Goal: Transaction & Acquisition: Purchase product/service

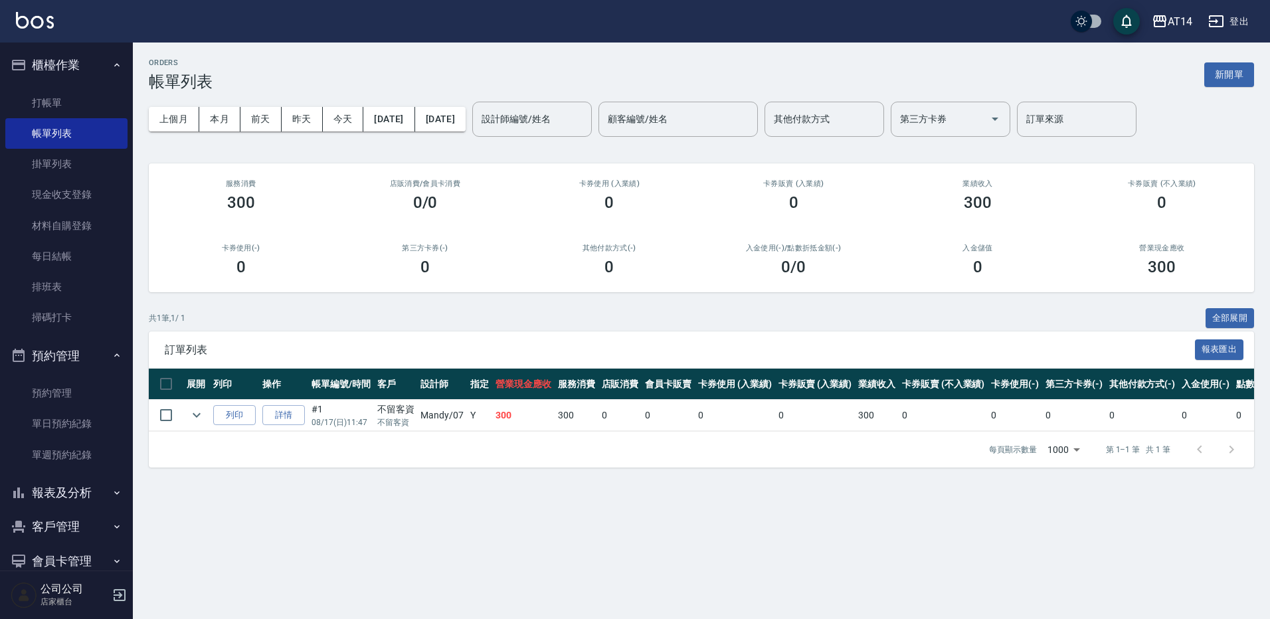
click at [81, 487] on button "報表及分析" at bounding box center [66, 493] width 122 height 35
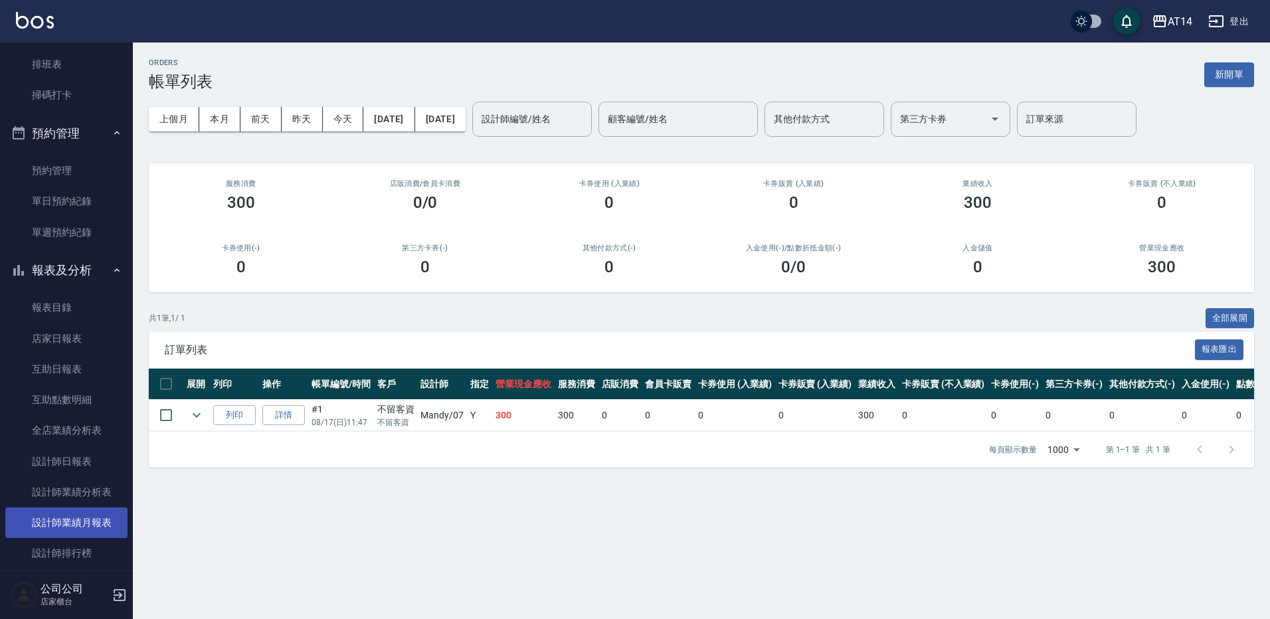
scroll to position [266, 0]
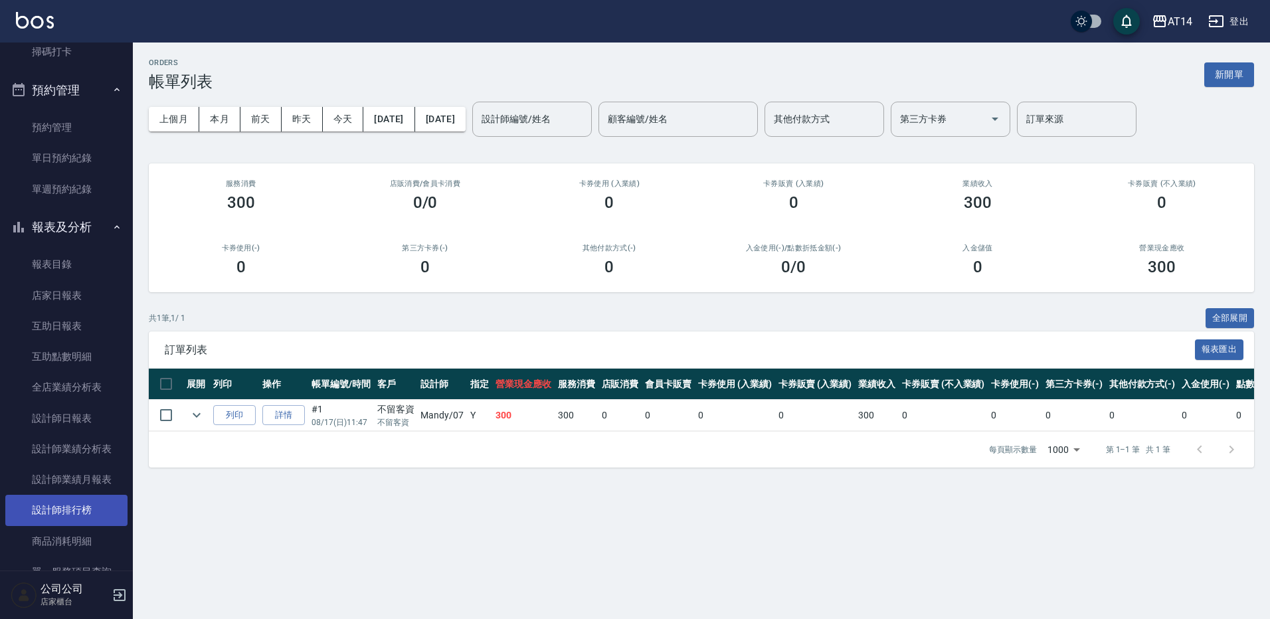
click at [98, 515] on link "設計師排行榜" at bounding box center [66, 510] width 122 height 31
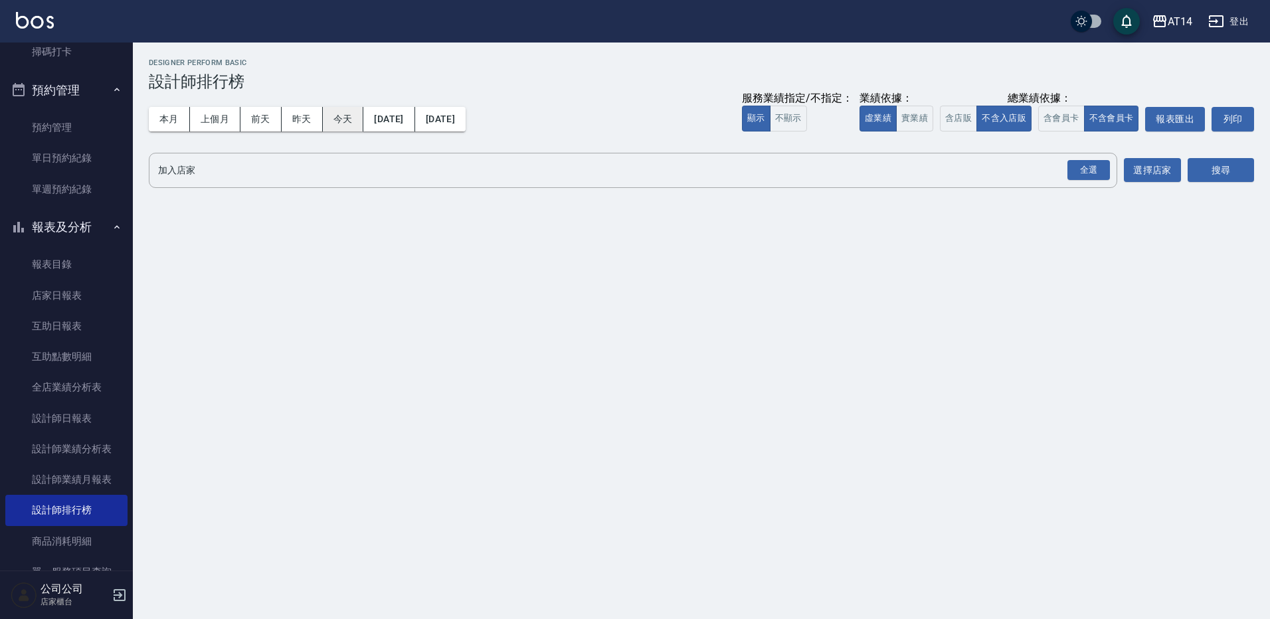
click at [347, 120] on button "今天" at bounding box center [343, 119] width 41 height 25
drag, startPoint x: 179, startPoint y: 117, endPoint x: 173, endPoint y: 128, distance: 12.5
click at [178, 117] on button "本月" at bounding box center [169, 119] width 41 height 25
click at [1087, 169] on div "全選" at bounding box center [1088, 170] width 43 height 21
click at [1221, 167] on button "搜尋" at bounding box center [1220, 171] width 66 height 25
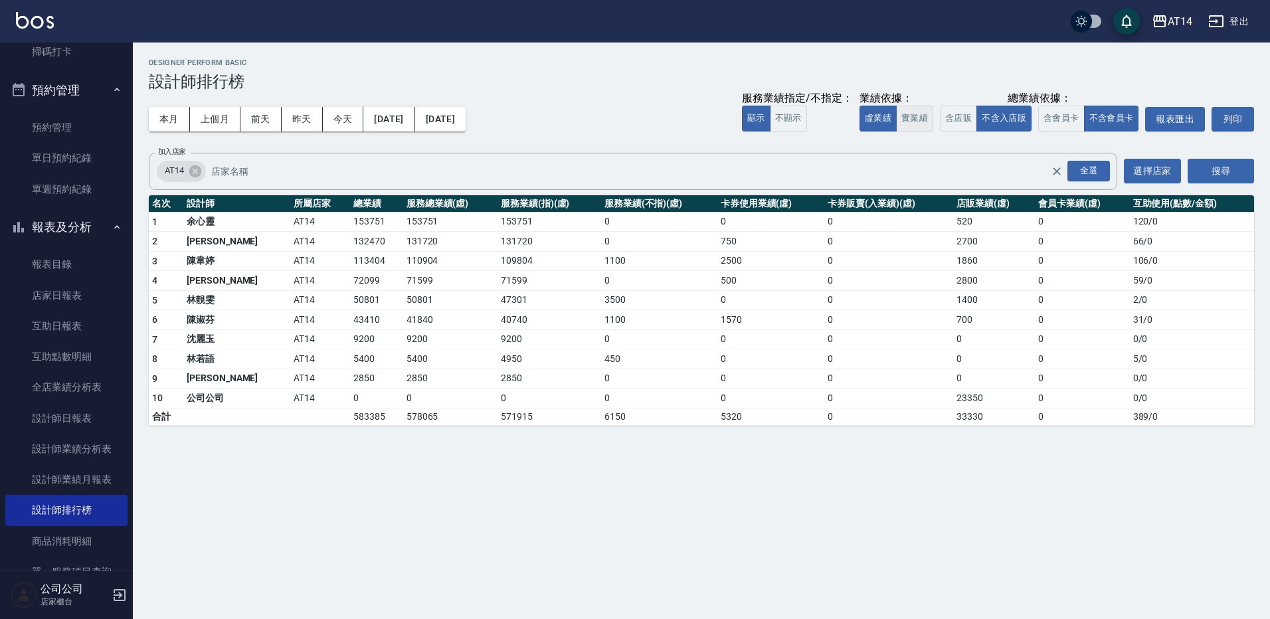
click at [907, 123] on button "實業績" at bounding box center [914, 119] width 37 height 26
click at [868, 122] on button "虛業績" at bounding box center [877, 119] width 37 height 26
click at [912, 116] on button "實業績" at bounding box center [914, 119] width 37 height 26
click at [878, 116] on button "虛業績" at bounding box center [877, 119] width 37 height 26
click at [903, 120] on button "實業績" at bounding box center [914, 119] width 37 height 26
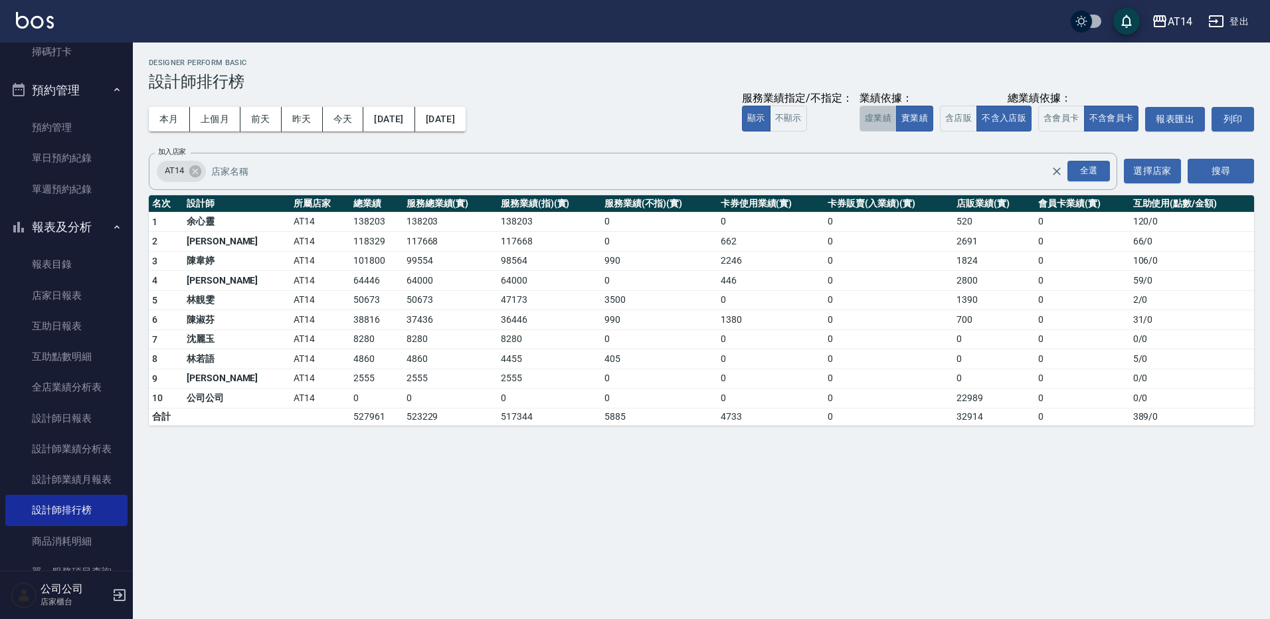
click at [880, 114] on button "虛業績" at bounding box center [877, 119] width 37 height 26
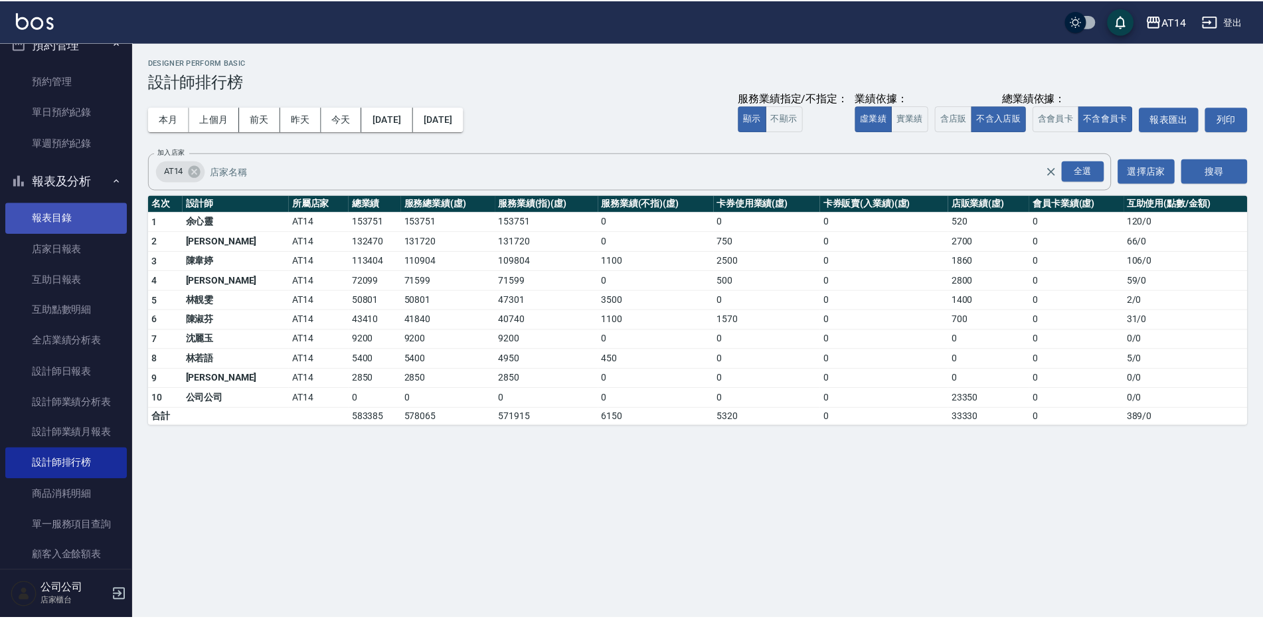
scroll to position [332, 0]
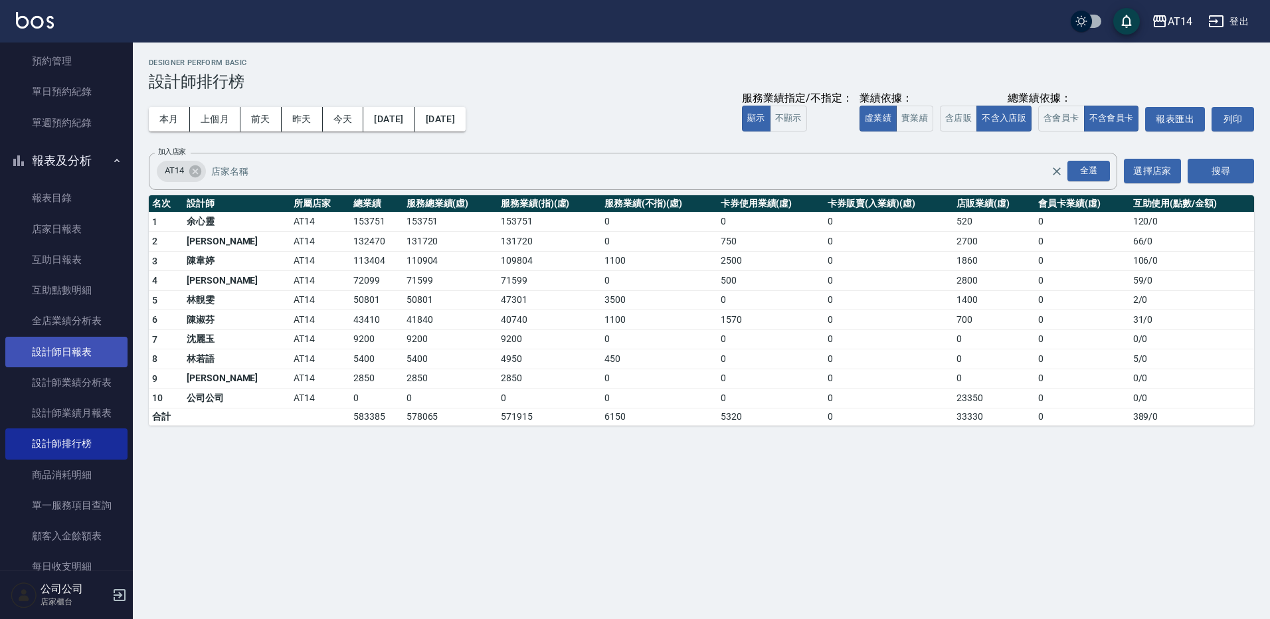
click at [77, 349] on link "設計師日報表" at bounding box center [66, 352] width 122 height 31
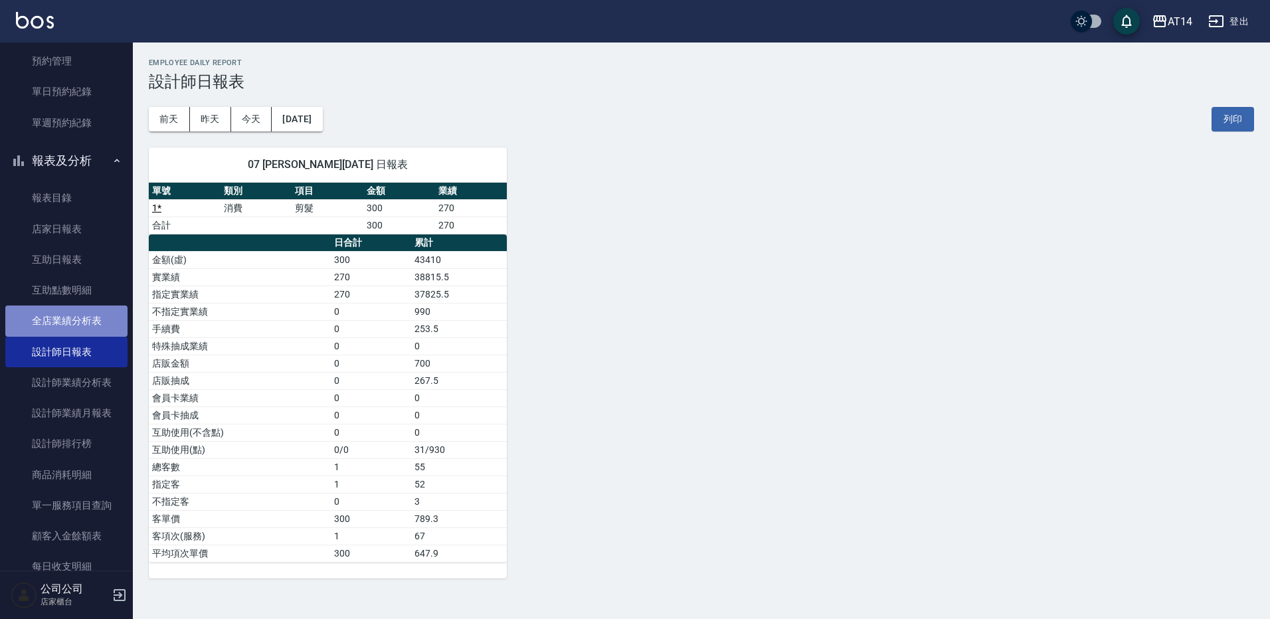
click at [95, 322] on link "全店業績分析表" at bounding box center [66, 320] width 122 height 31
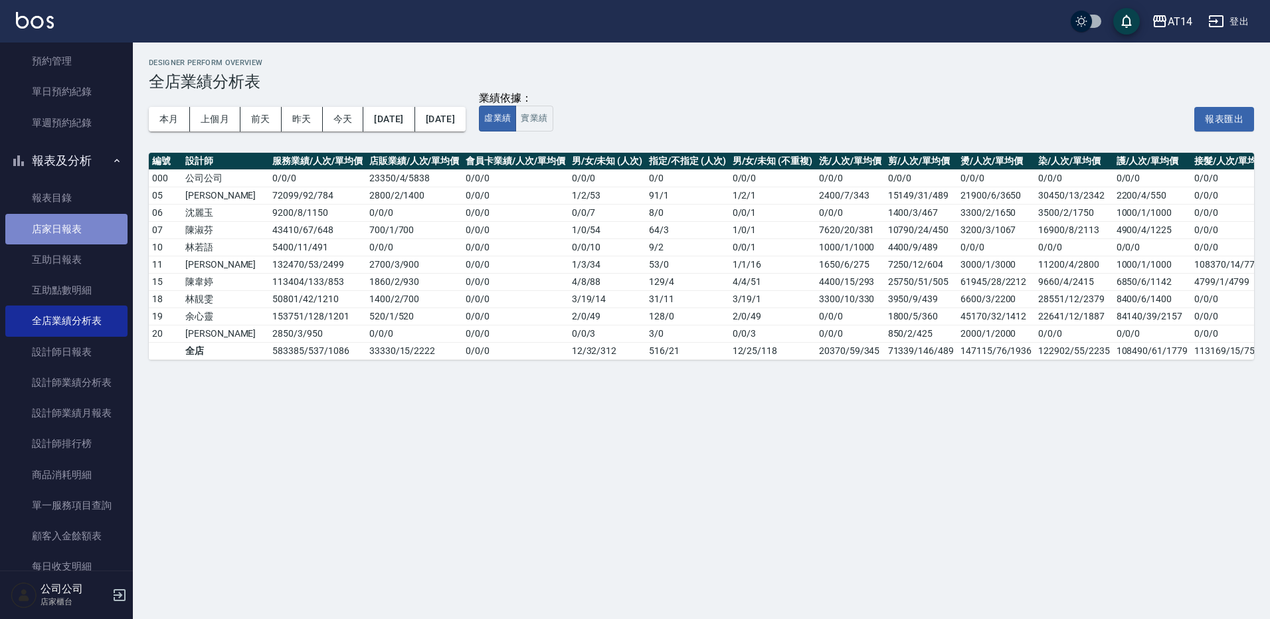
click at [76, 234] on link "店家日報表" at bounding box center [66, 229] width 122 height 31
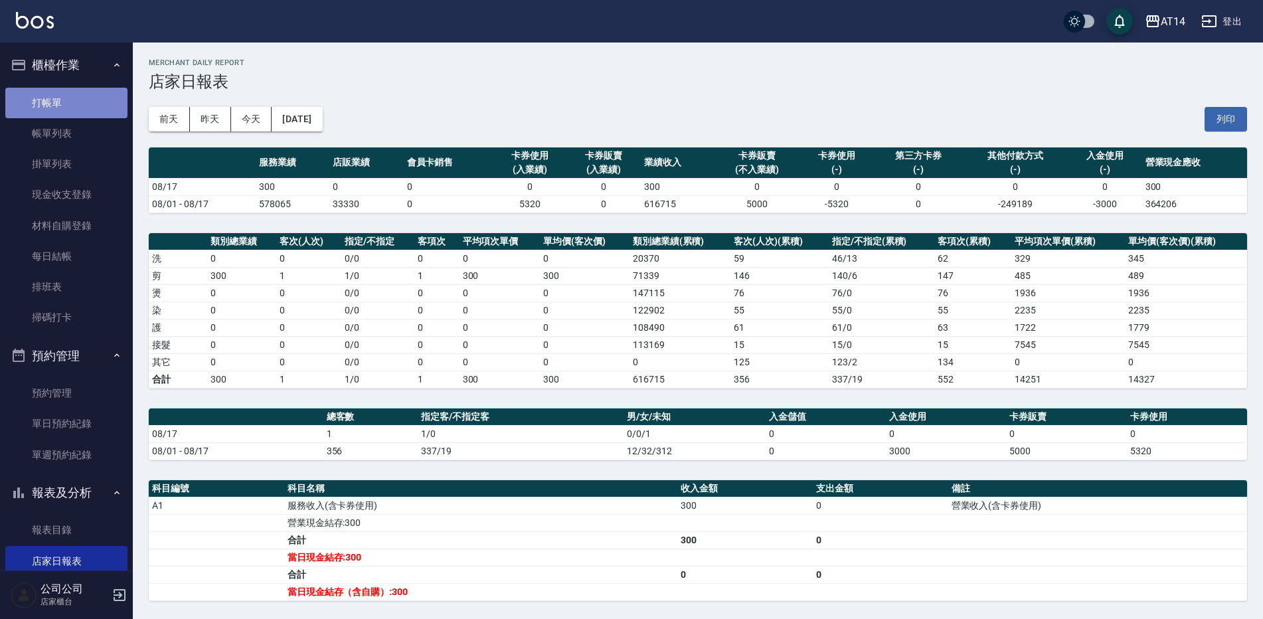
click at [84, 110] on link "打帳單" at bounding box center [66, 103] width 122 height 31
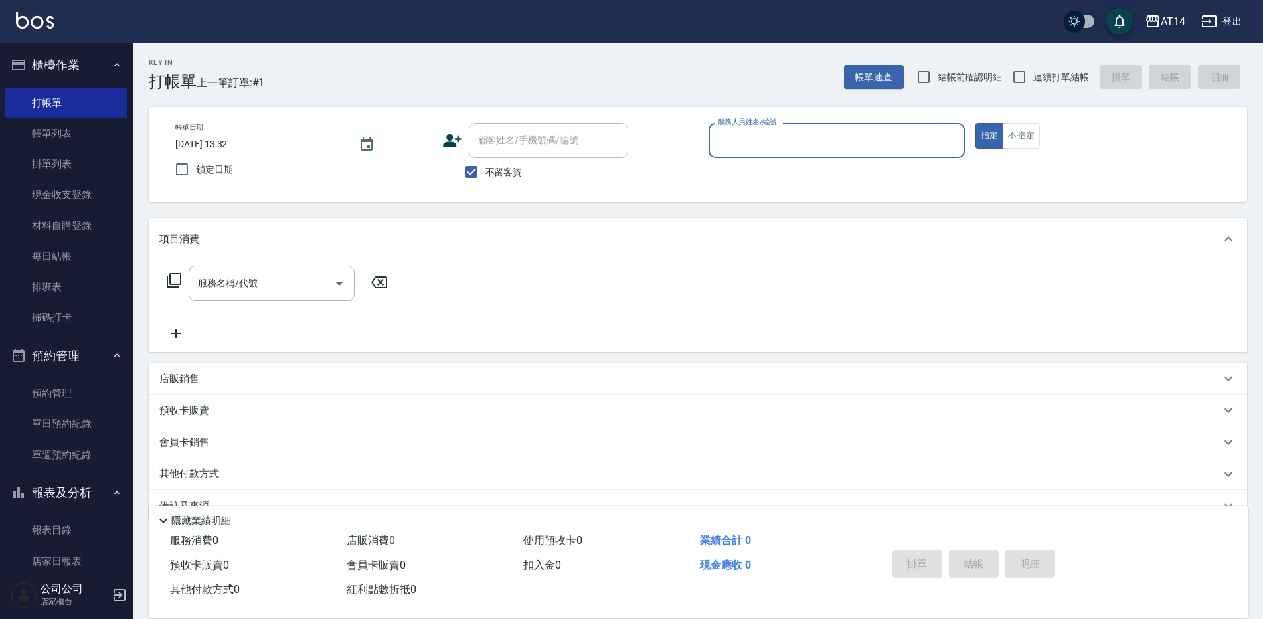
click at [854, 126] on div "服務人員姓名/編號" at bounding box center [837, 140] width 256 height 35
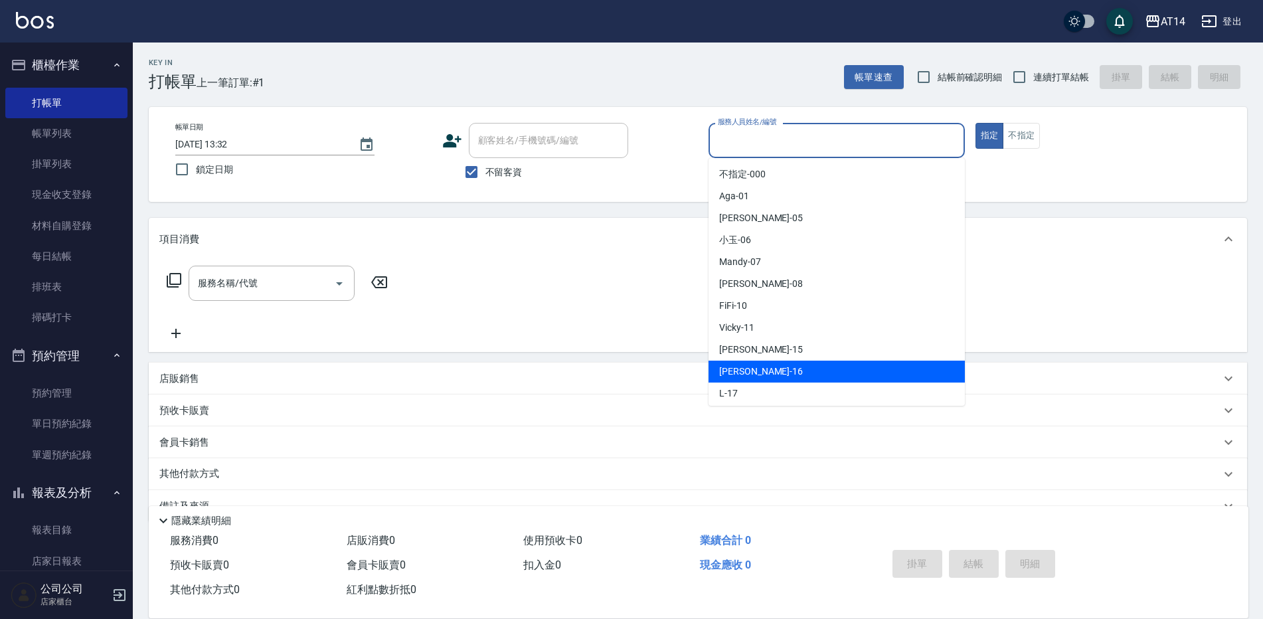
click at [773, 363] on div "[PERSON_NAME] -16" at bounding box center [837, 372] width 256 height 22
type input "[PERSON_NAME]-16"
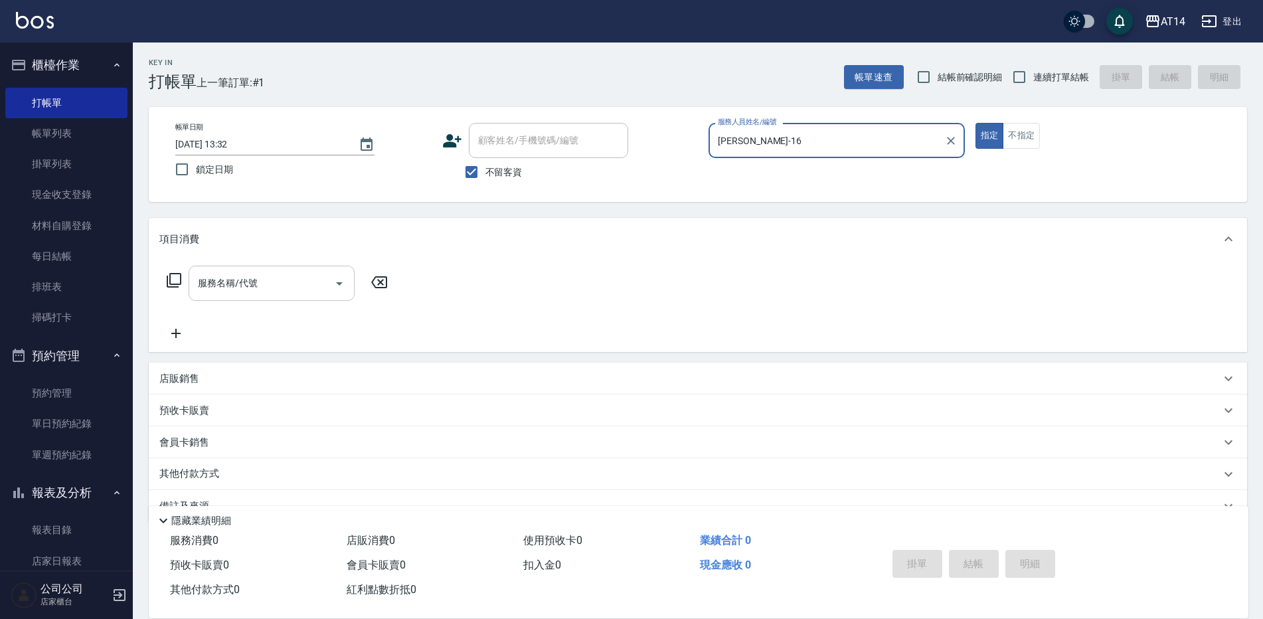
click at [315, 284] on input "服務名稱/代號" at bounding box center [262, 283] width 134 height 23
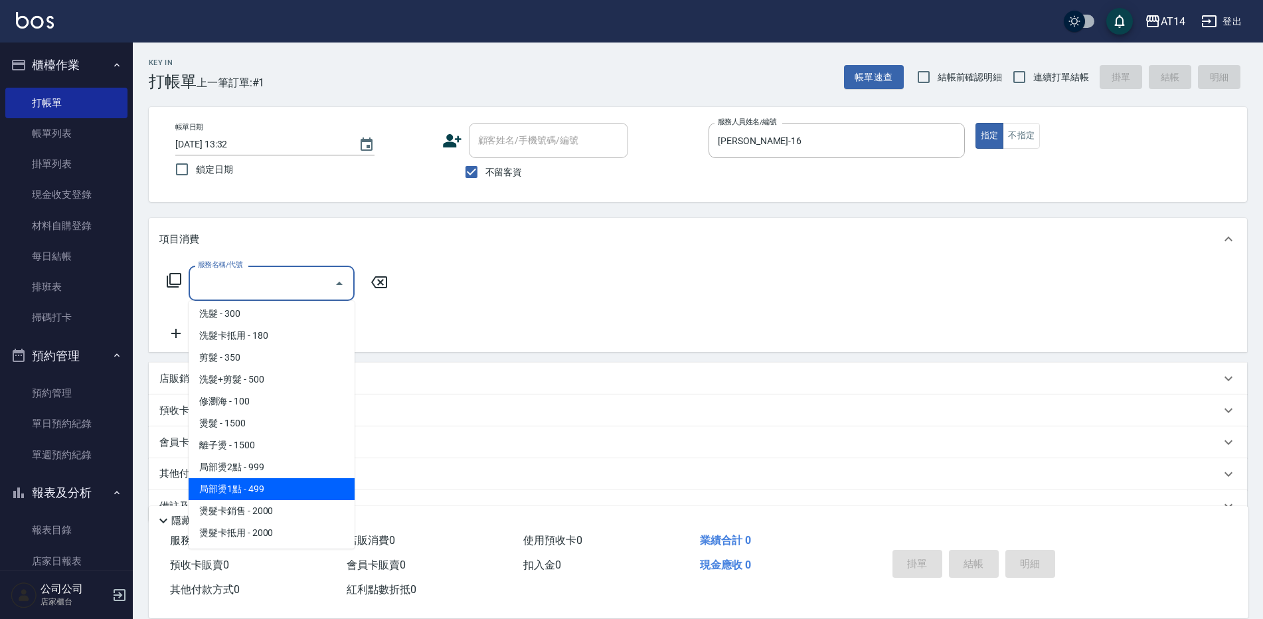
scroll to position [199, 0]
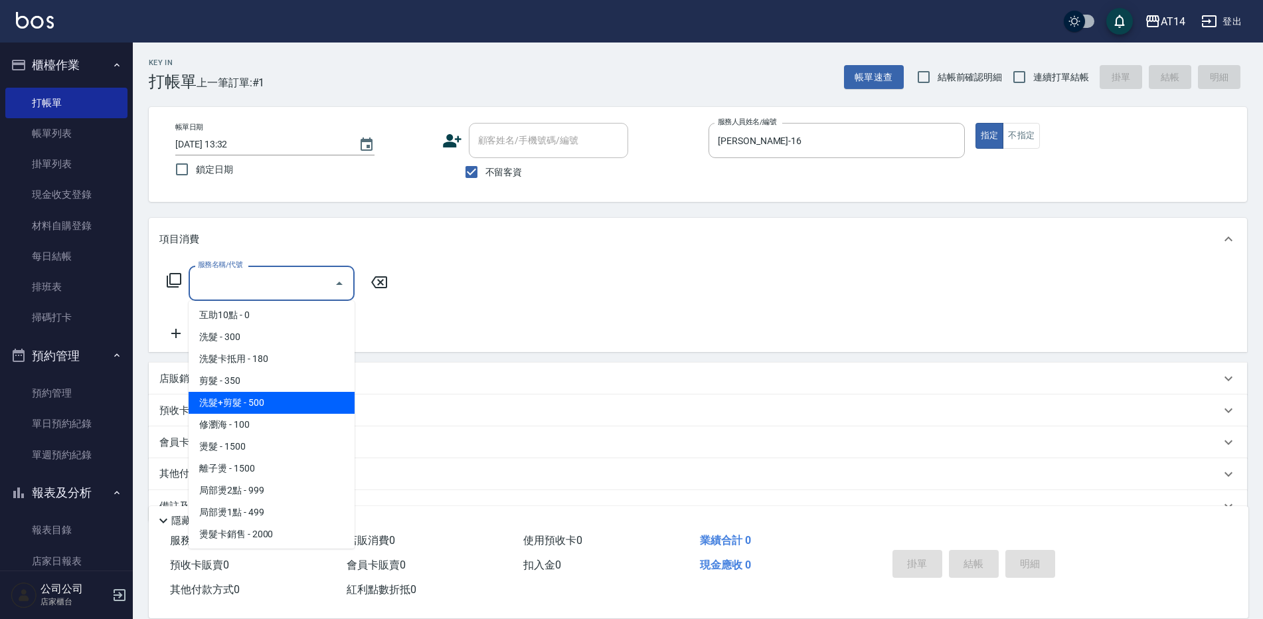
click at [268, 404] on span "洗髮+剪髮 - 500" at bounding box center [272, 403] width 166 height 22
type input "洗髮+剪髮(022)"
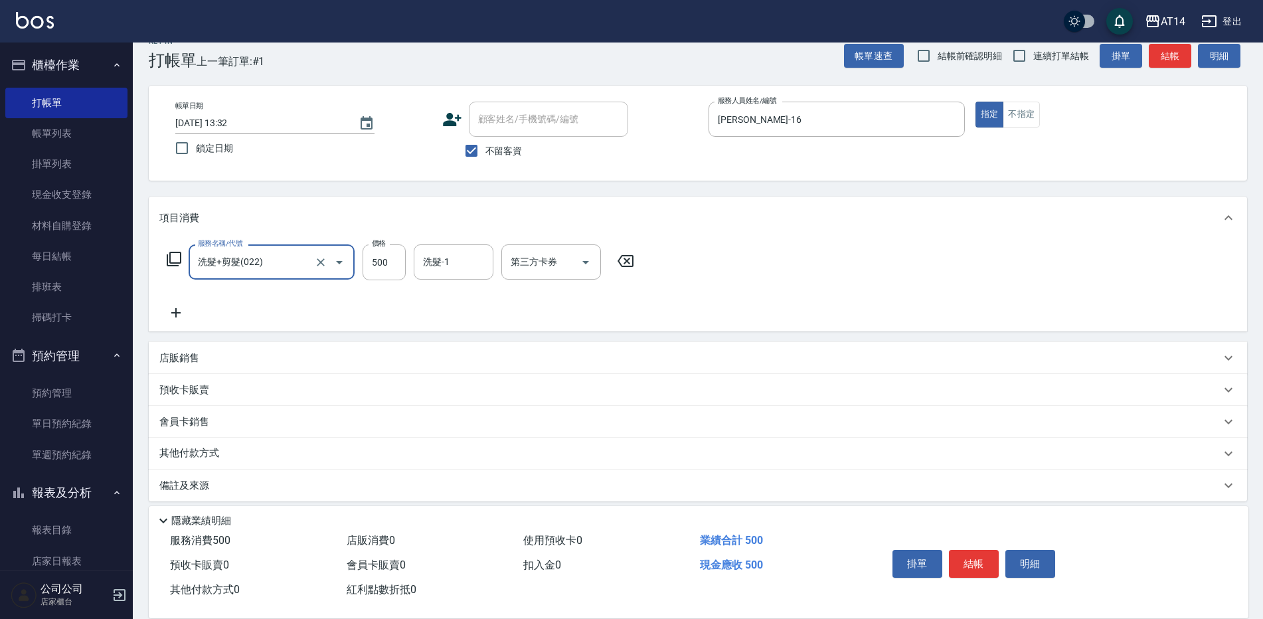
scroll to position [31, 0]
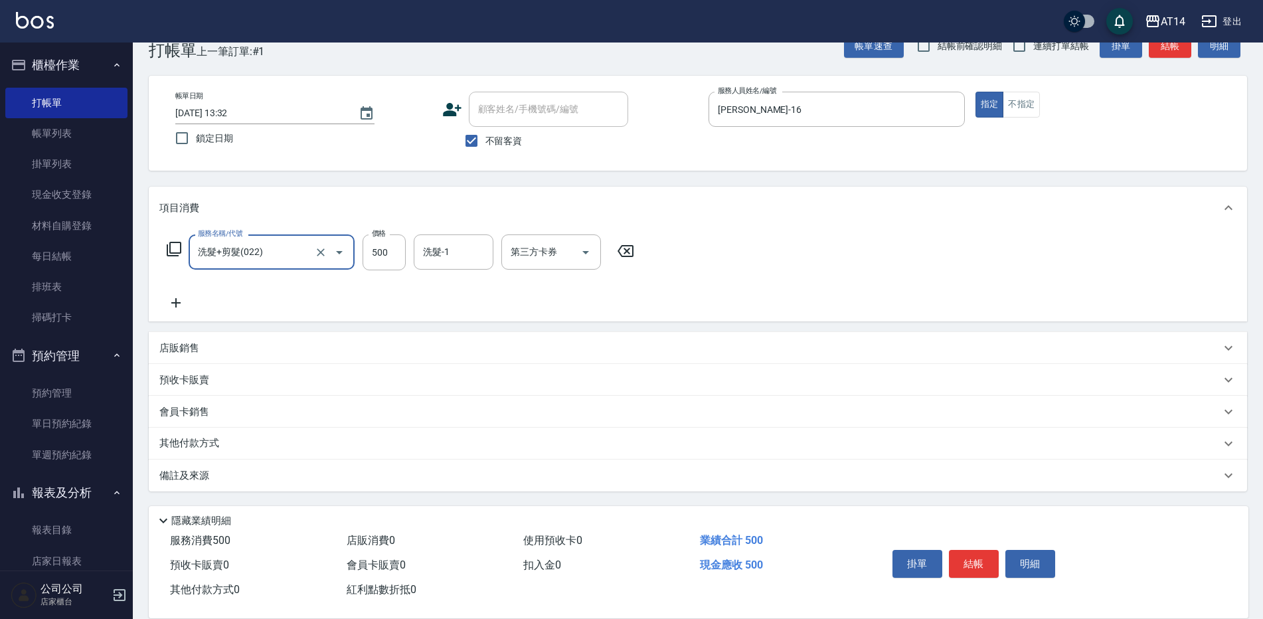
click at [223, 446] on p "其他付款方式" at bounding box center [192, 443] width 66 height 15
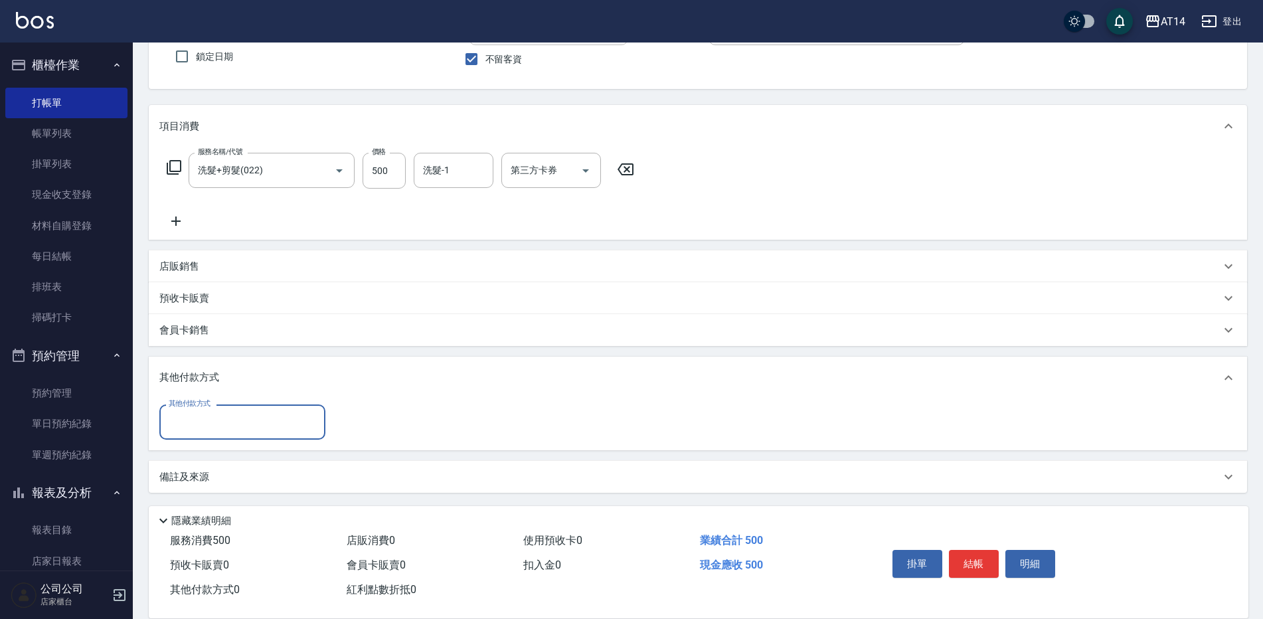
scroll to position [114, 0]
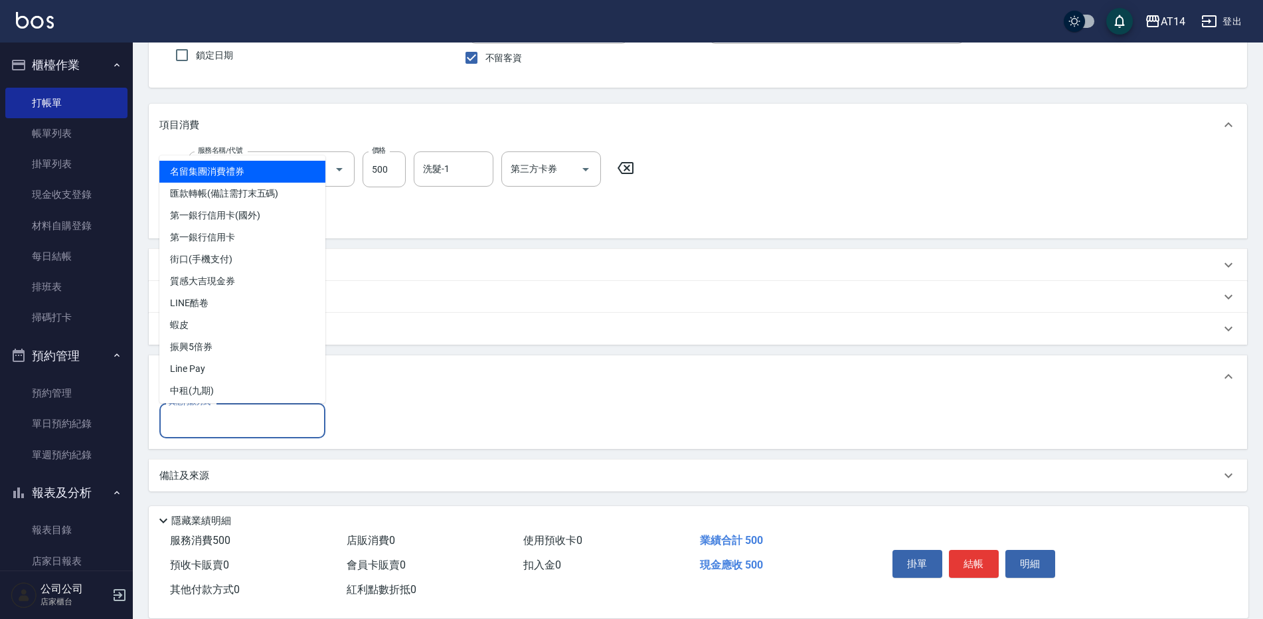
click at [230, 426] on input "其他付款方式" at bounding box center [242, 420] width 154 height 23
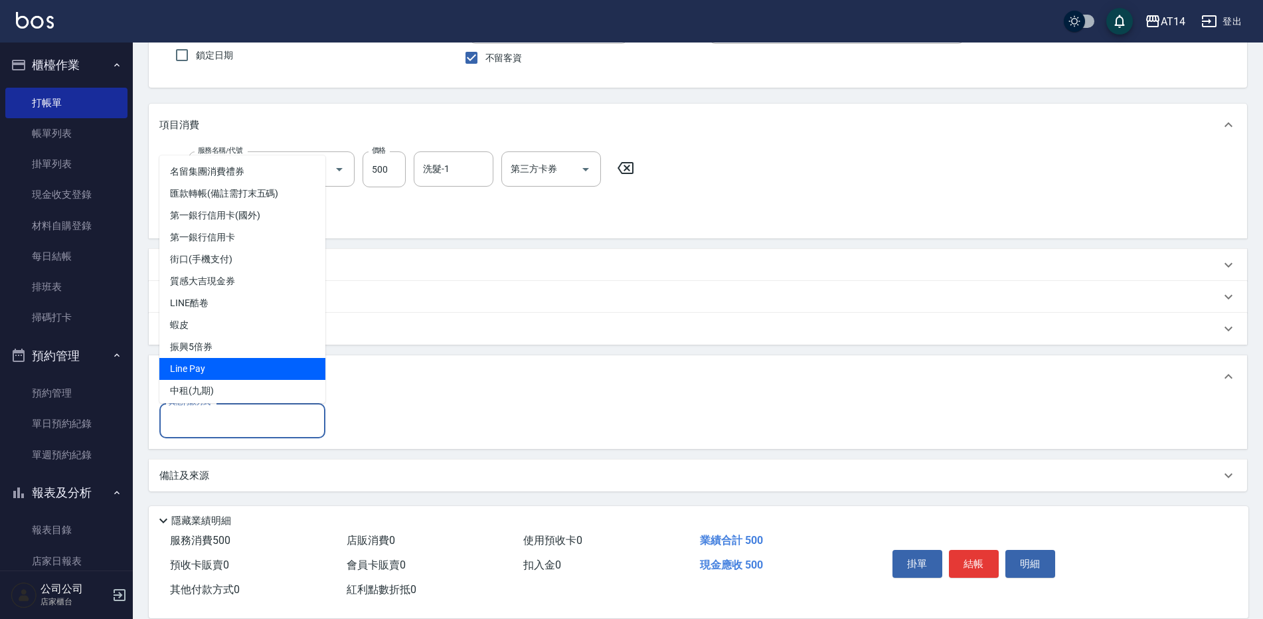
click at [251, 365] on span "Line Pay" at bounding box center [242, 369] width 166 height 22
type input "Line Pay"
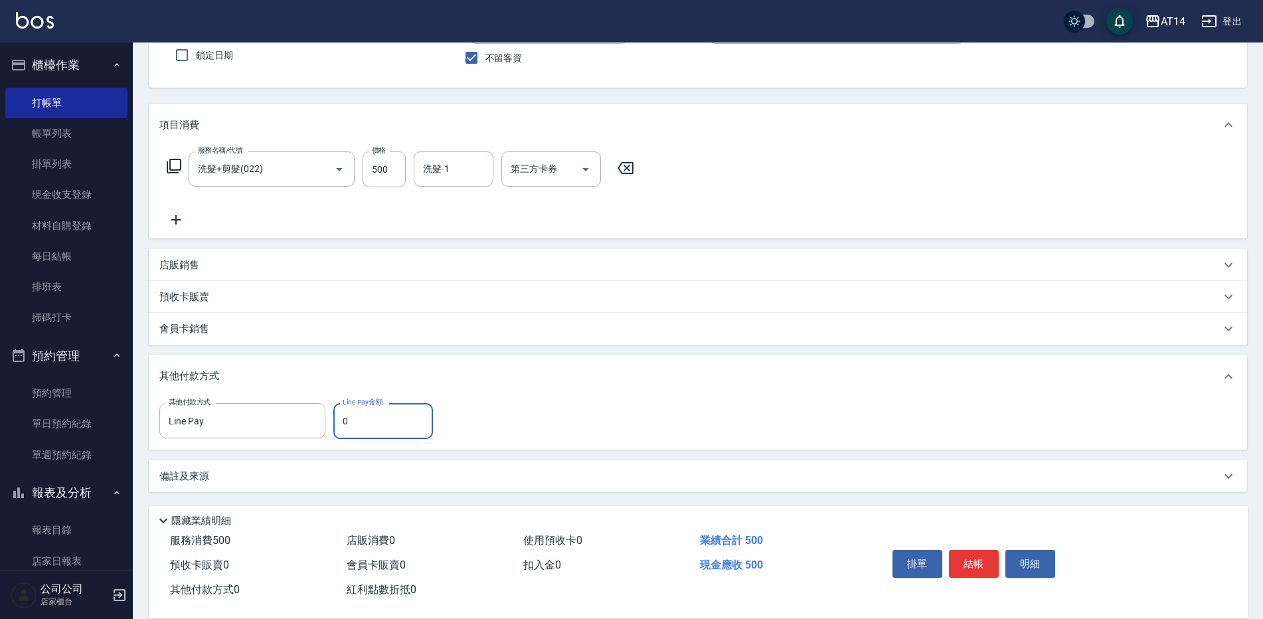
click at [351, 421] on input "0" at bounding box center [383, 421] width 100 height 36
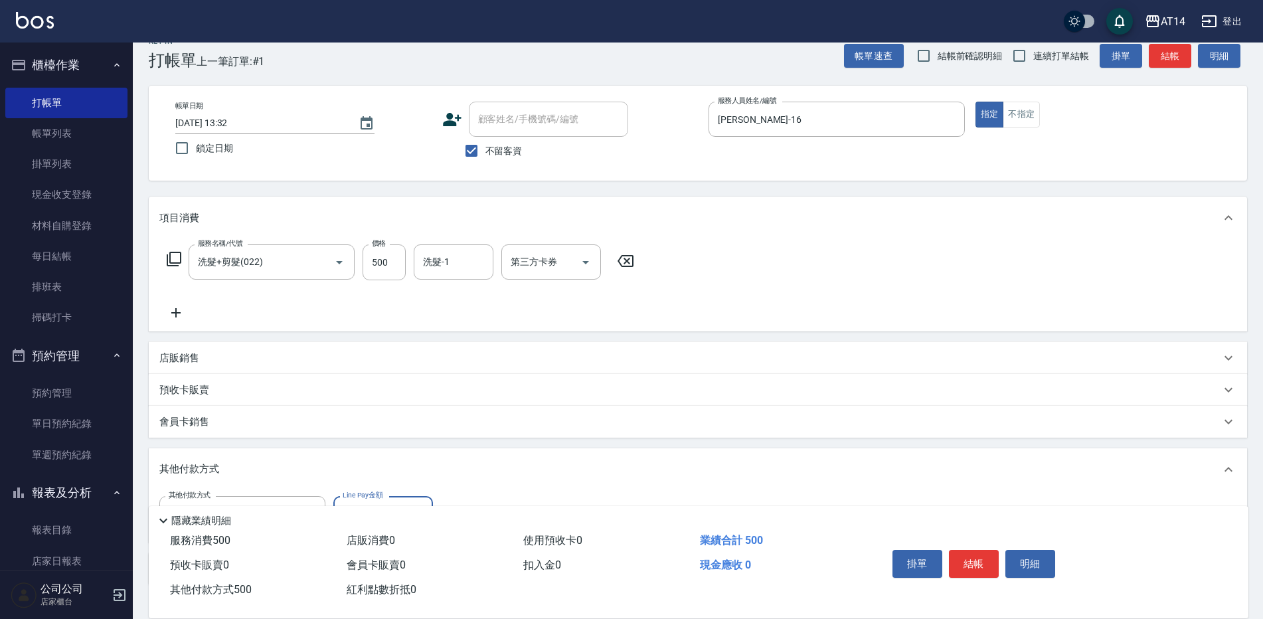
scroll to position [0, 0]
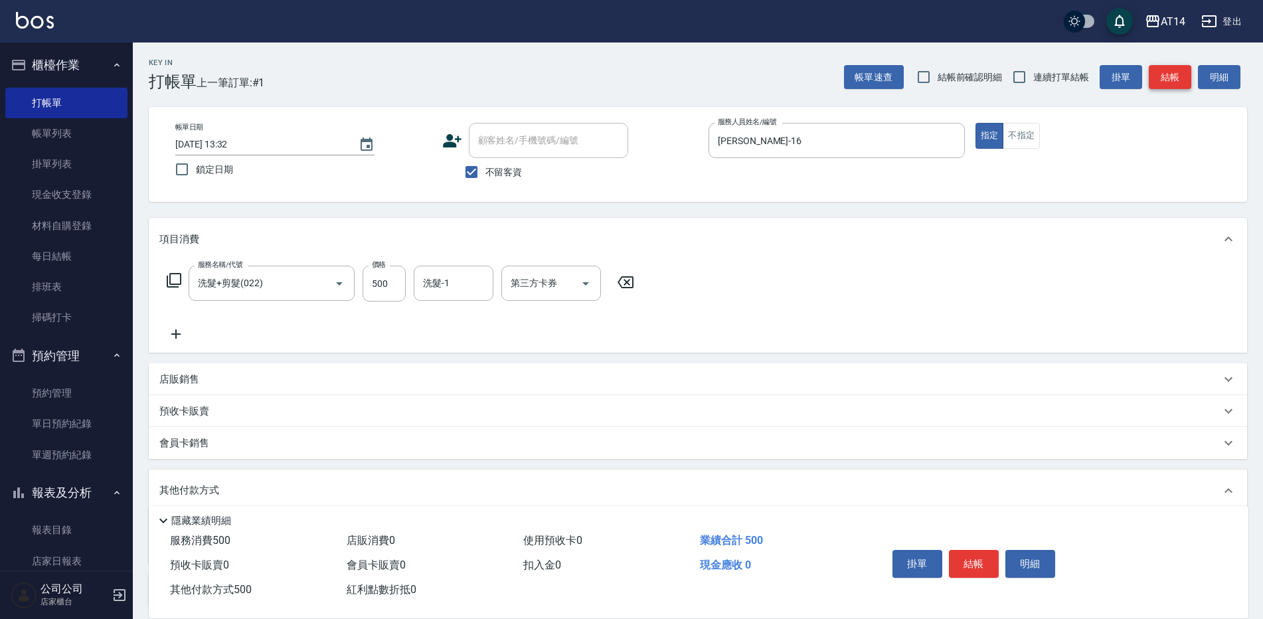
type input "500"
click at [1177, 77] on button "結帳" at bounding box center [1170, 77] width 43 height 25
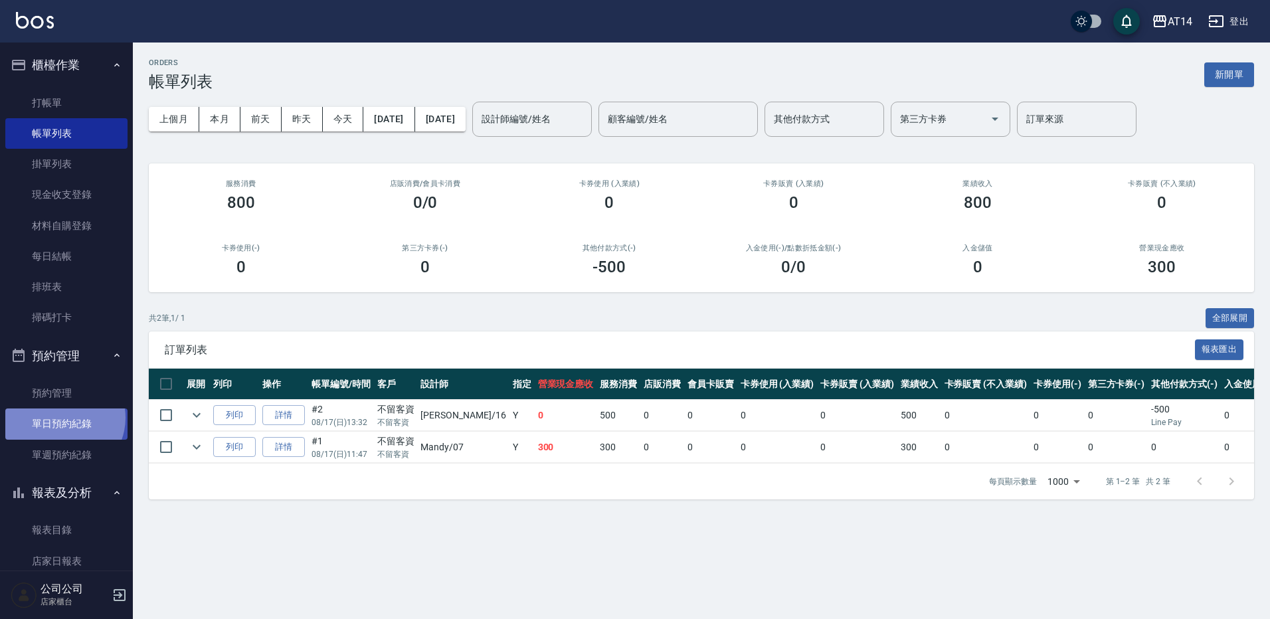
click at [61, 418] on link "單日預約紀錄" at bounding box center [66, 423] width 122 height 31
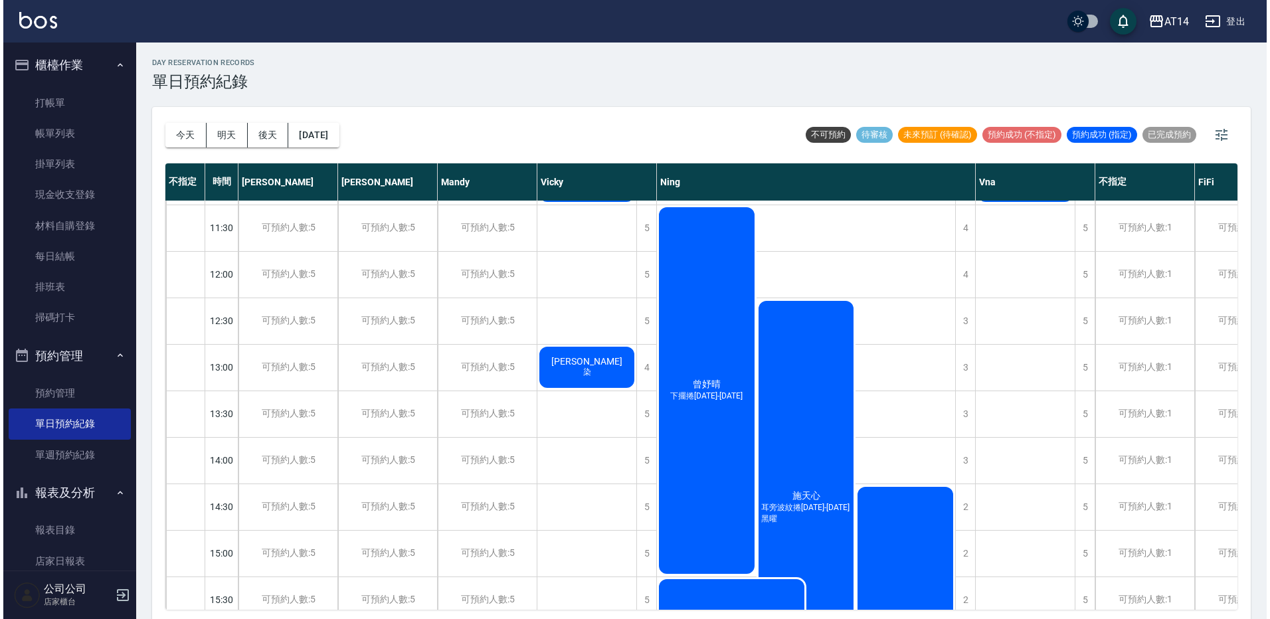
scroll to position [66, 0]
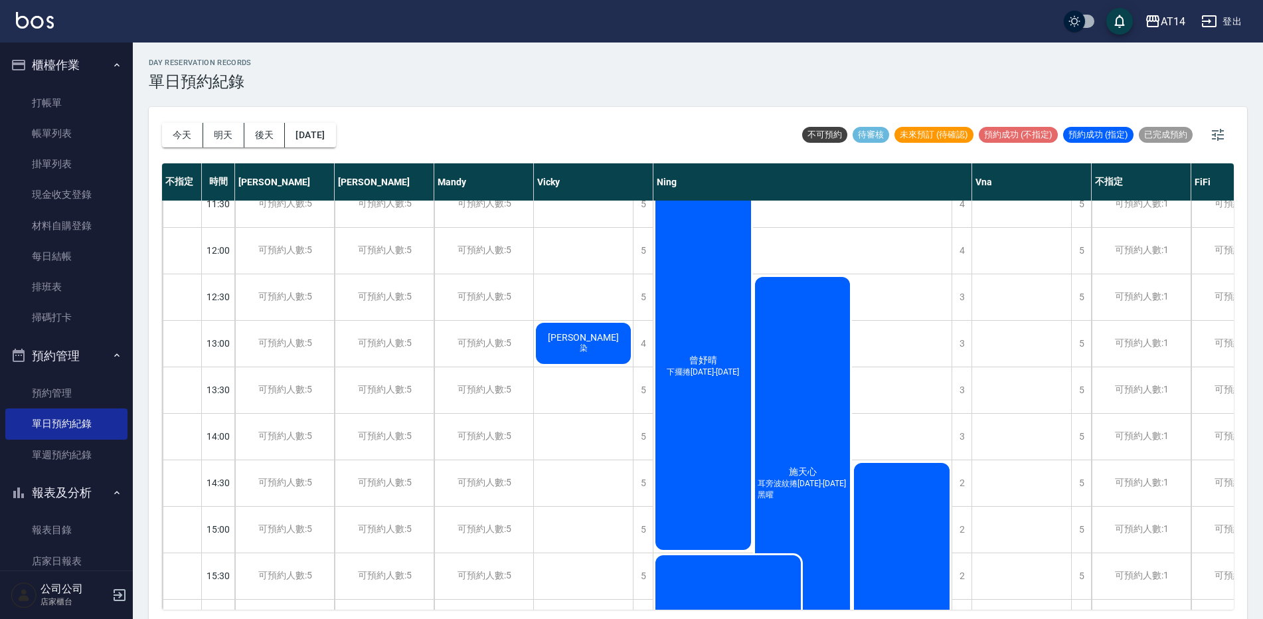
click at [633, 180] on div "曾妤晴 下擺捲[DATE]-[DATE]" at bounding box center [583, 157] width 99 height 45
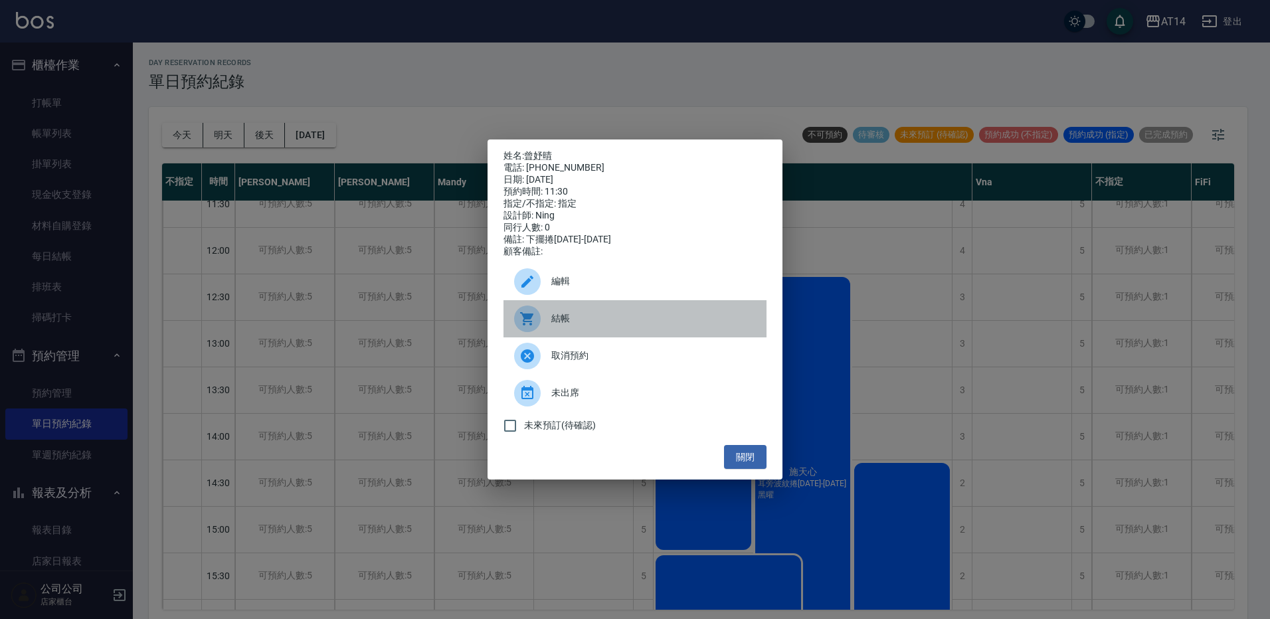
click at [612, 317] on div "結帳" at bounding box center [634, 318] width 263 height 37
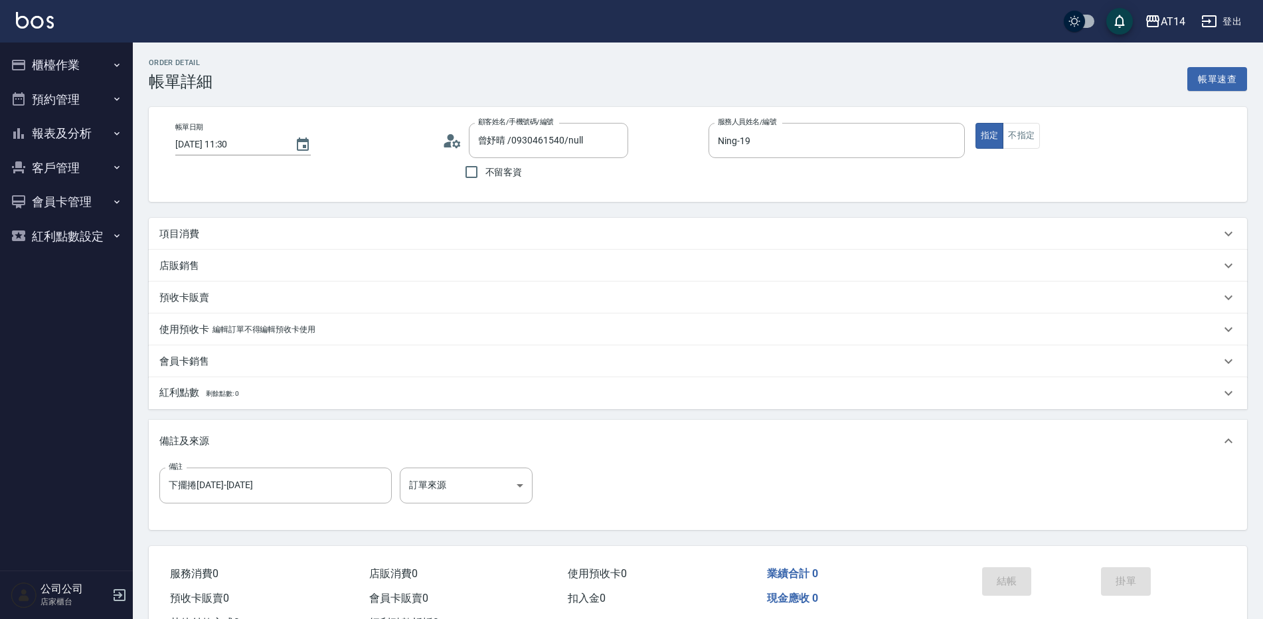
type input "曾妤晴 /0930461540/null"
click at [440, 474] on body "AT14 登出 櫃檯作業 打帳單 帳單列表 掛單列表 現金收支登錄 材料自購登錄 每日結帳 排班表 掃碼打卡 預約管理 預約管理 單日預約紀錄 單週預約紀錄 …" at bounding box center [631, 333] width 1263 height 667
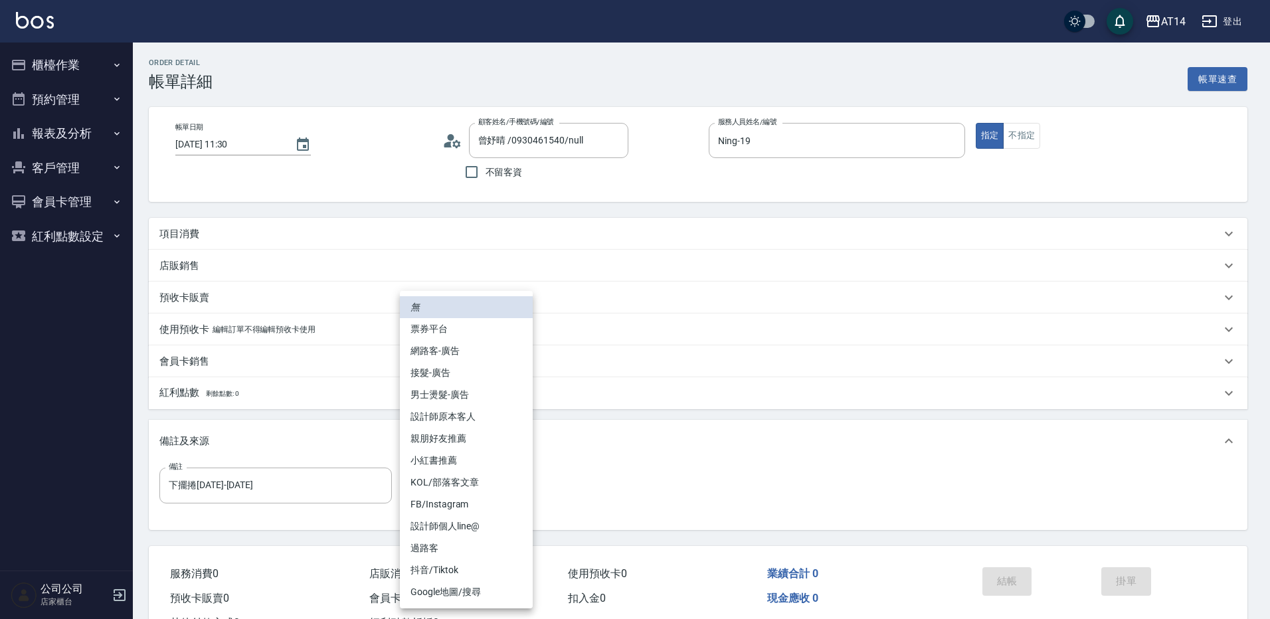
click at [465, 353] on li "網路客-廣告" at bounding box center [466, 351] width 133 height 22
type input "網路客-廣告"
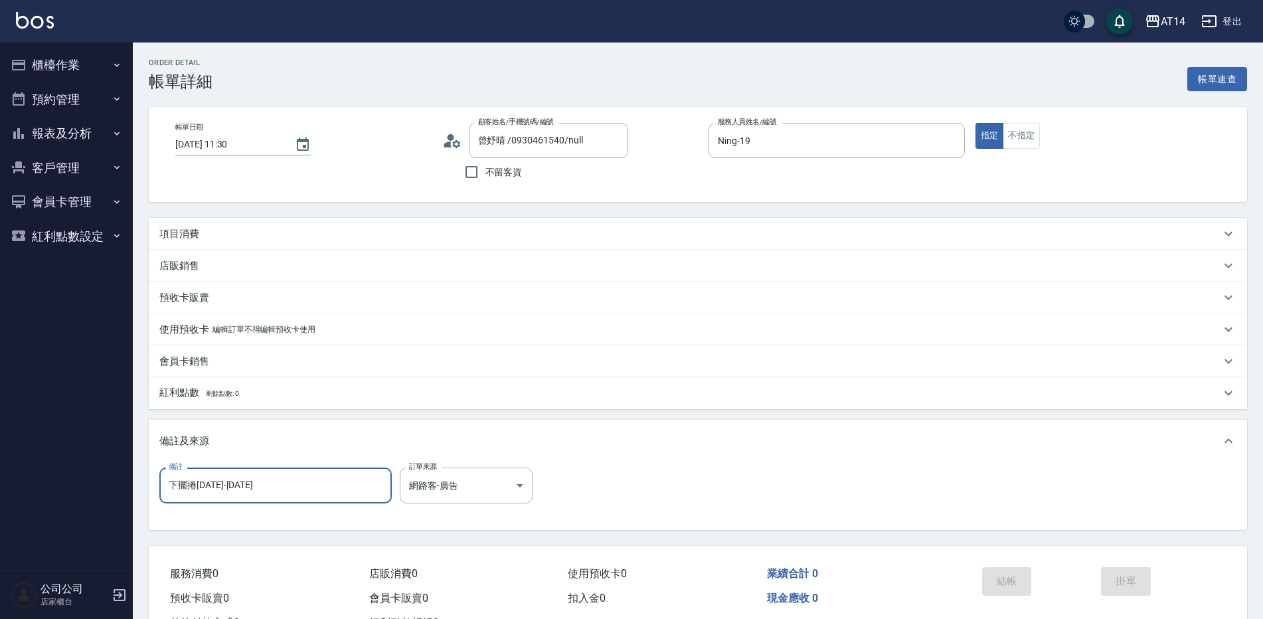
drag, startPoint x: 316, startPoint y: 483, endPoint x: 100, endPoint y: 487, distance: 215.9
click at [114, 487] on div "AT14 登出 櫃檯作業 打帳單 帳單列表 掛單列表 現金收支登錄 材料自購登錄 每日結帳 排班表 掃碼打卡 預約管理 預約管理 單日預約紀錄 單週預約紀錄 …" at bounding box center [631, 333] width 1263 height 667
click at [240, 233] on div "項目消費" at bounding box center [689, 234] width 1061 height 14
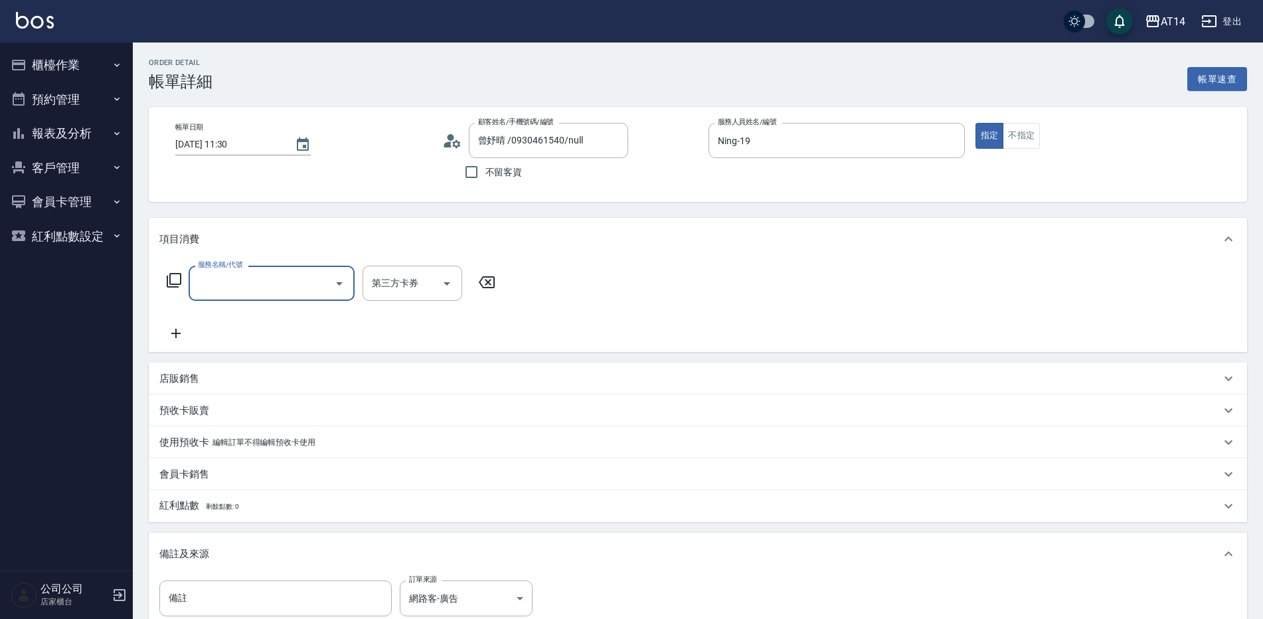
click at [241, 287] on input "服務名稱/代號" at bounding box center [262, 283] width 134 height 23
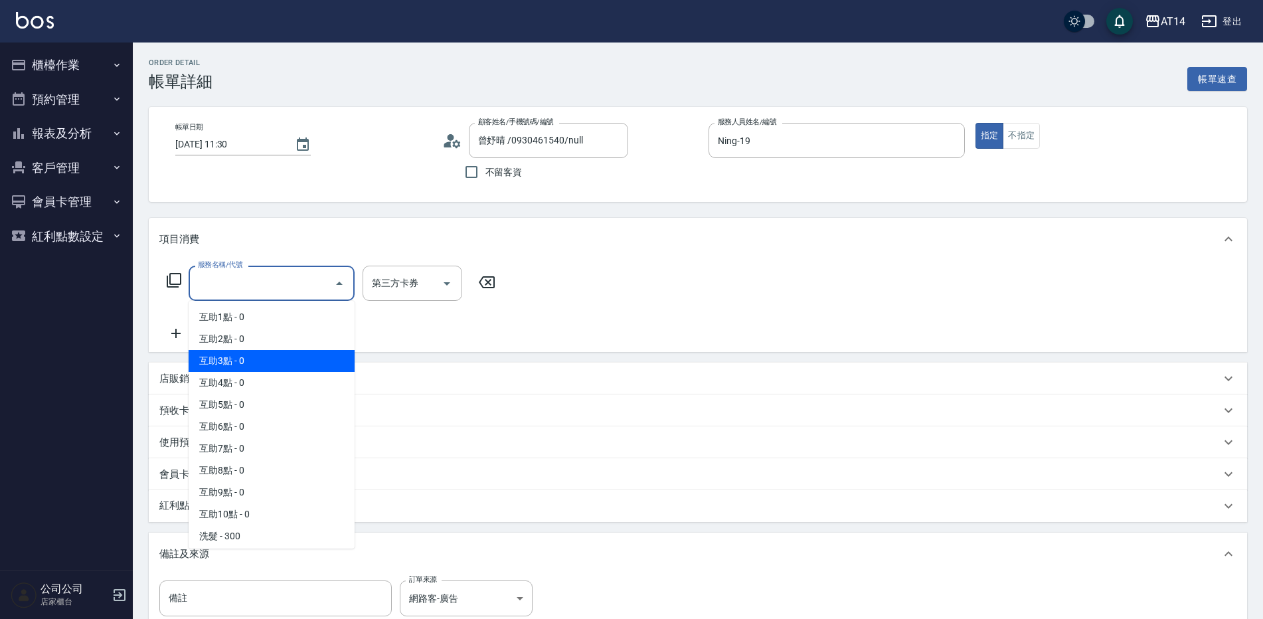
click at [265, 355] on span "互助3點 - 0" at bounding box center [272, 361] width 166 height 22
type input "互助3點(003)"
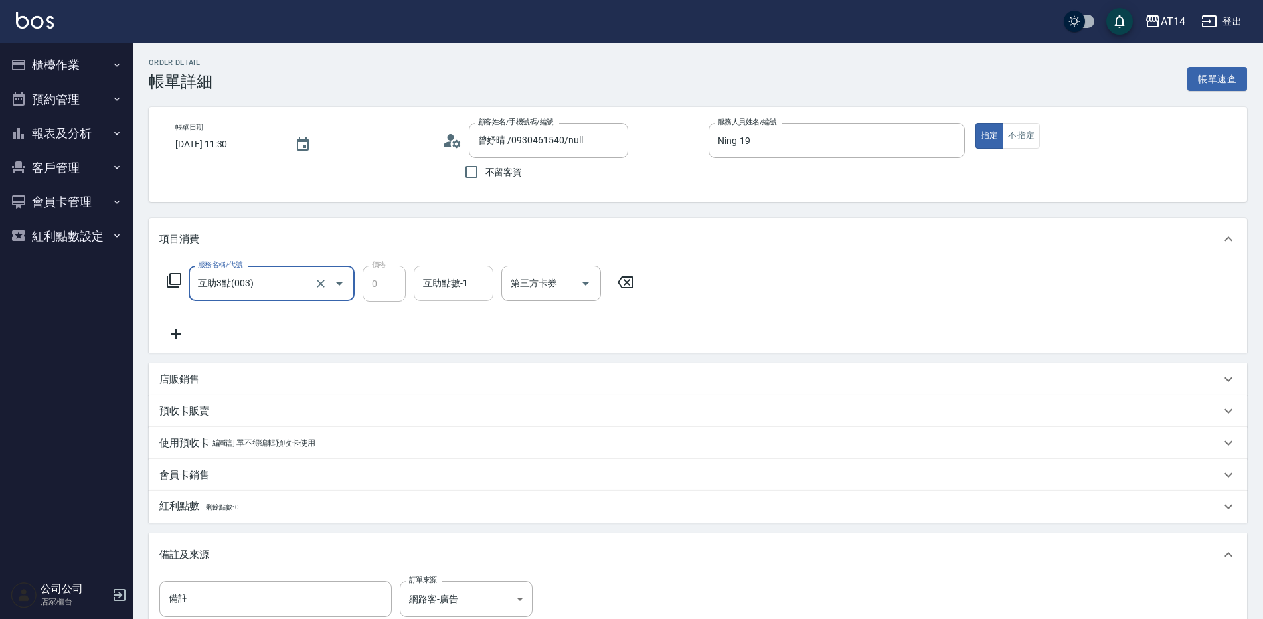
click at [442, 284] on div "互助點數-1 互助點數-1" at bounding box center [454, 283] width 80 height 35
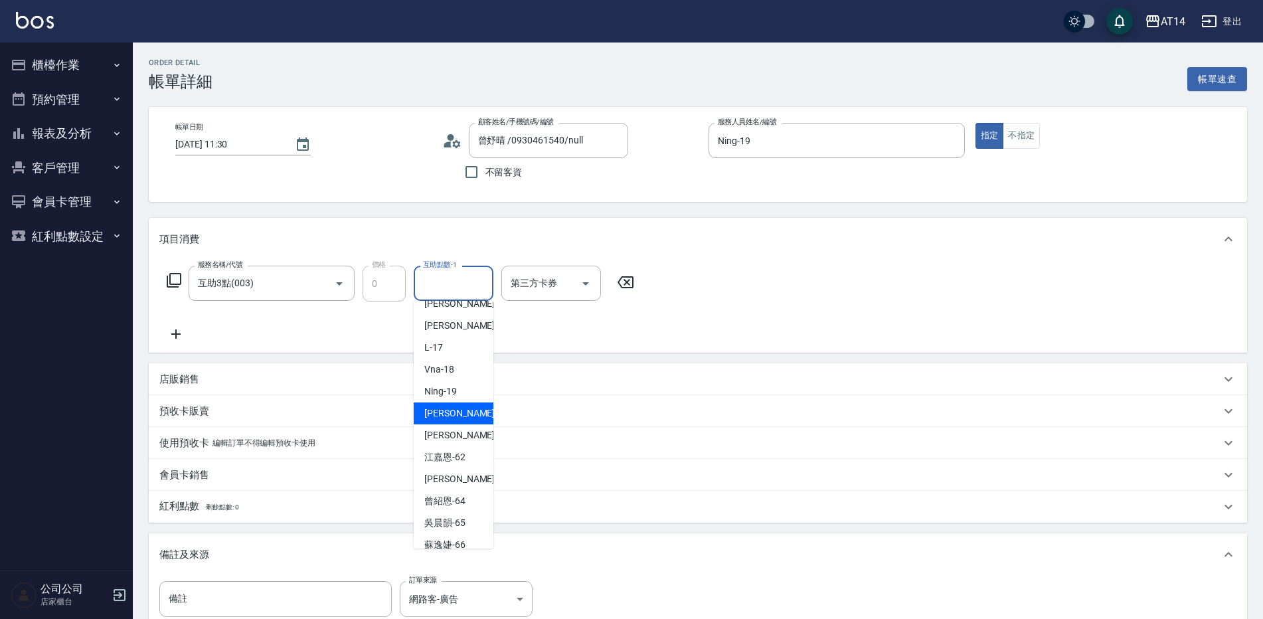
scroll to position [201, 0]
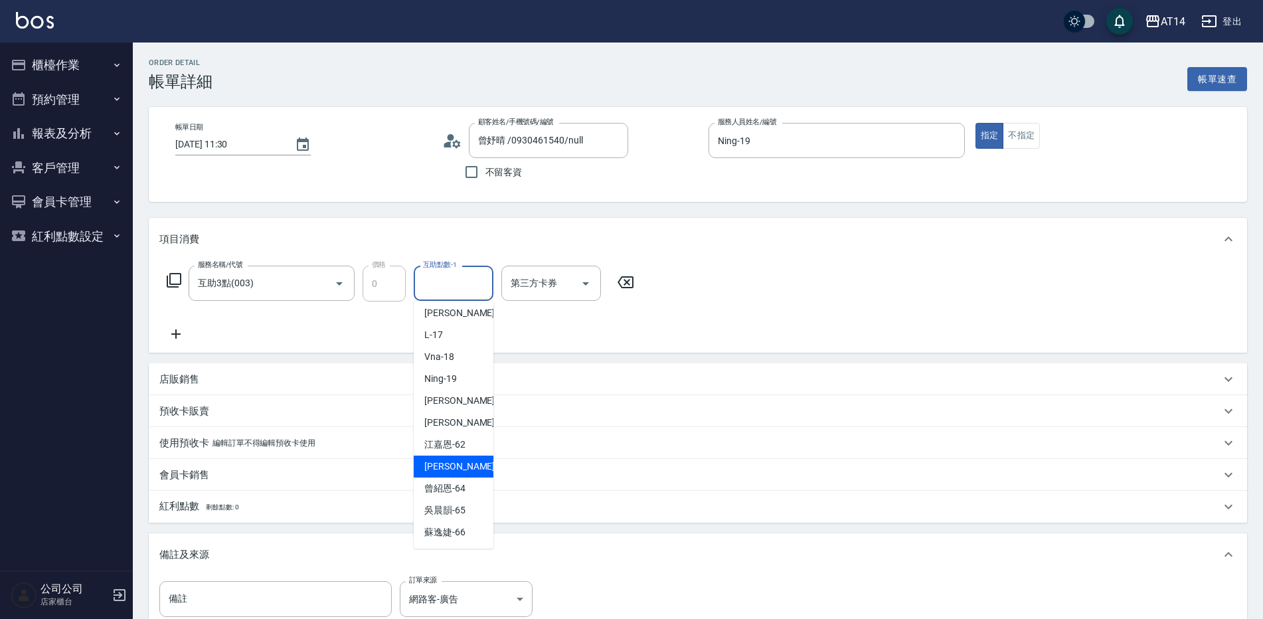
click at [454, 462] on span "楊明月 -63" at bounding box center [466, 467] width 84 height 14
type input "楊明月-63"
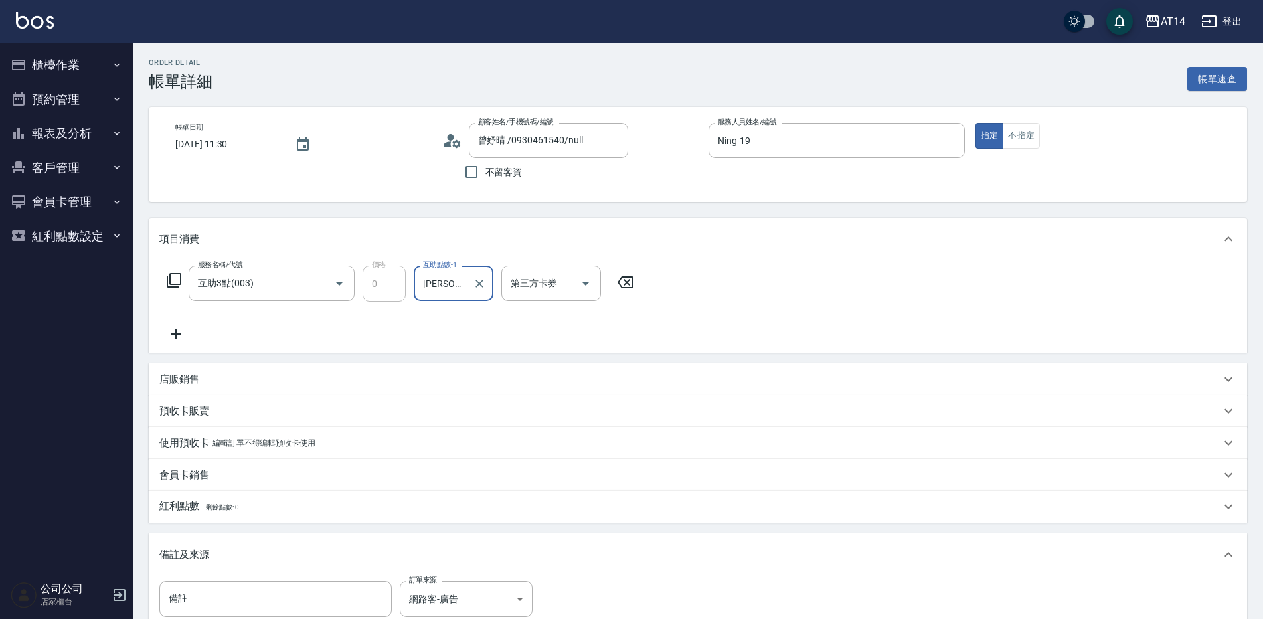
click at [179, 333] on icon at bounding box center [175, 334] width 33 height 16
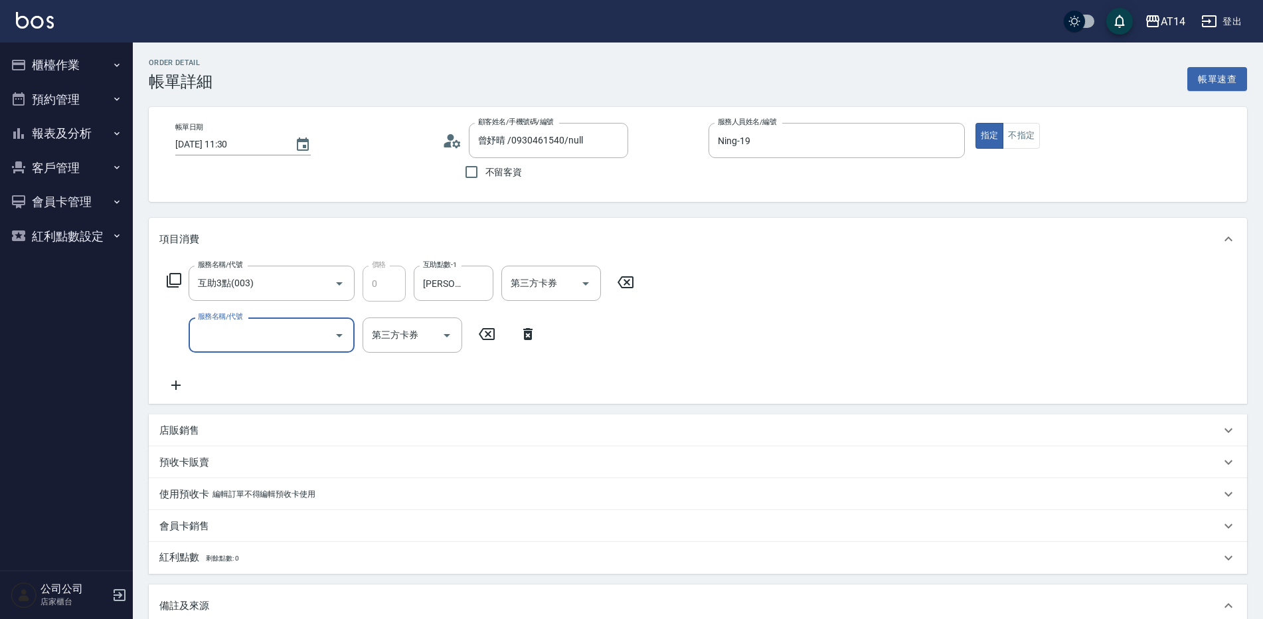
click at [225, 337] on input "服務名稱/代號" at bounding box center [262, 334] width 134 height 23
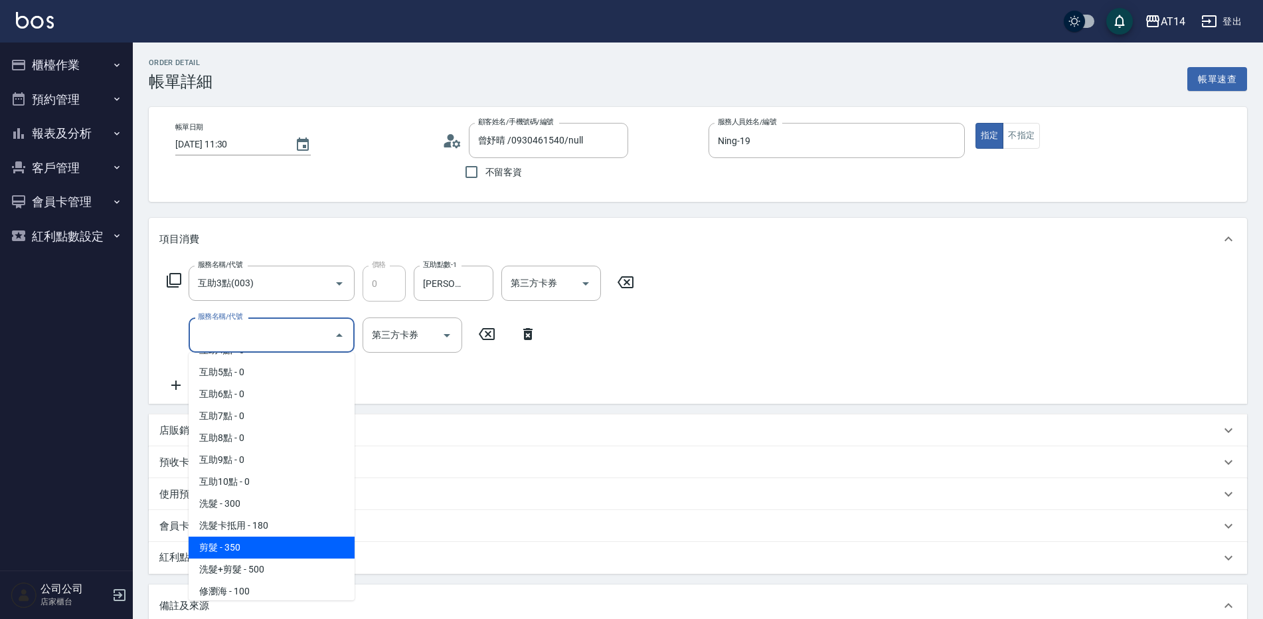
scroll to position [199, 0]
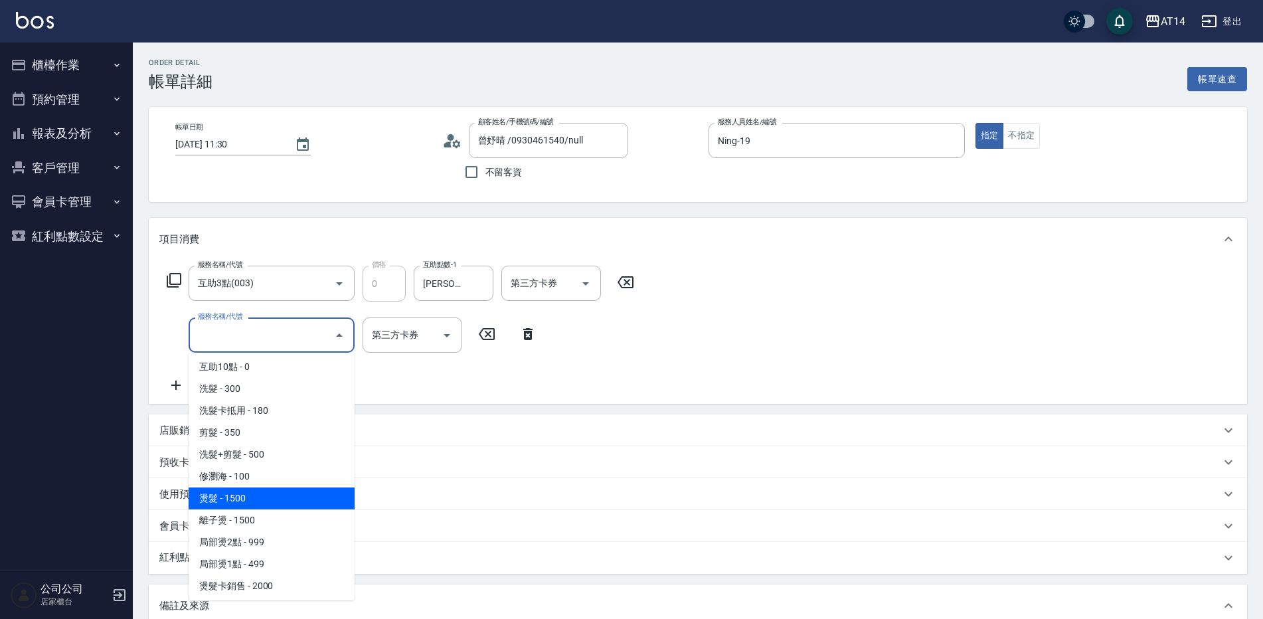
click at [255, 490] on span "燙髮 - 1500" at bounding box center [272, 498] width 166 height 22
type input "3"
type input "燙髮(031)"
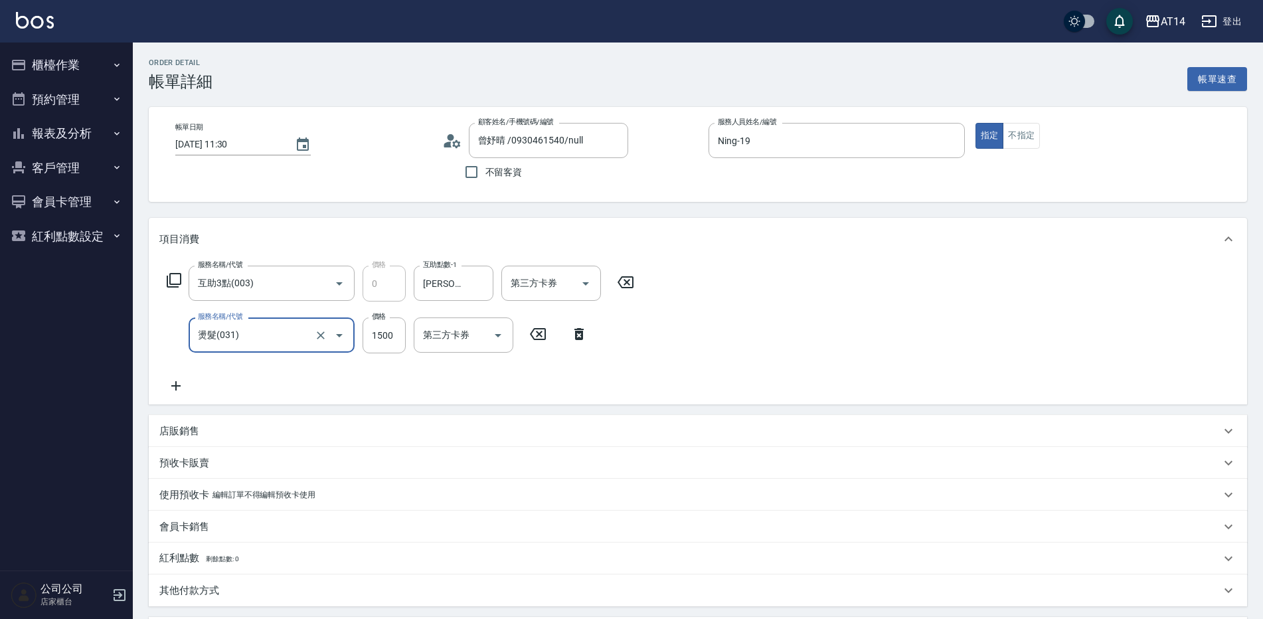
click at [183, 390] on icon at bounding box center [175, 386] width 33 height 16
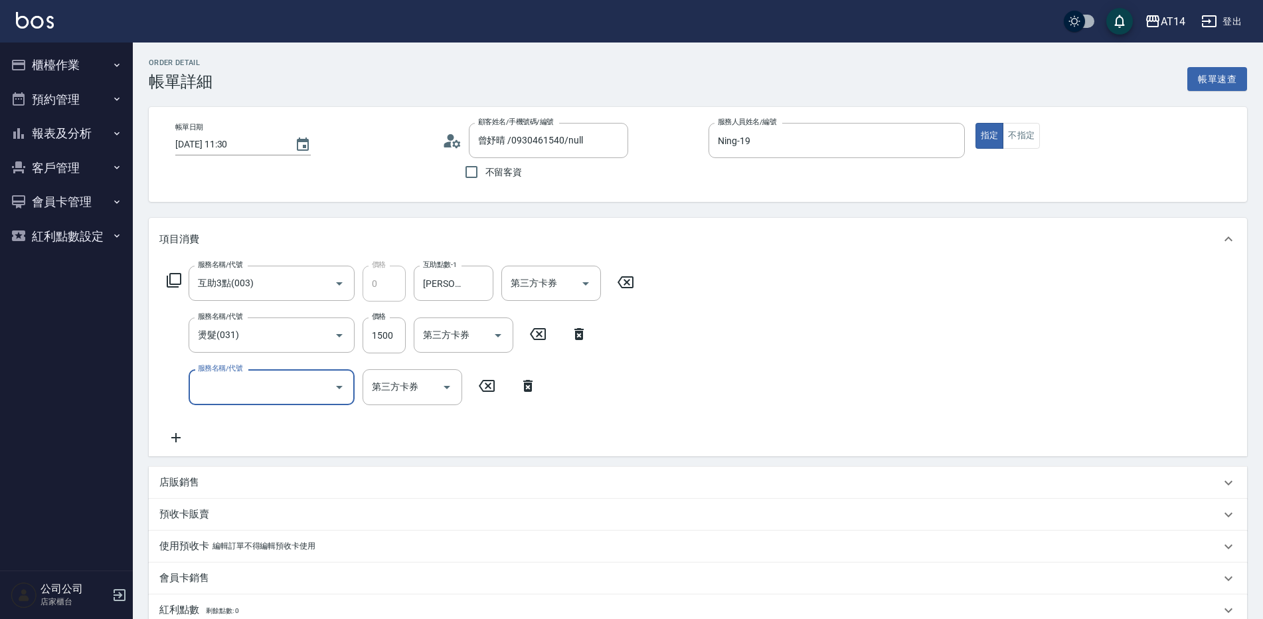
click at [234, 387] on input "服務名稱/代號" at bounding box center [262, 386] width 134 height 23
type input "051"
type input "5"
type input "護髮(051)"
click at [392, 392] on input "1000" at bounding box center [384, 387] width 43 height 36
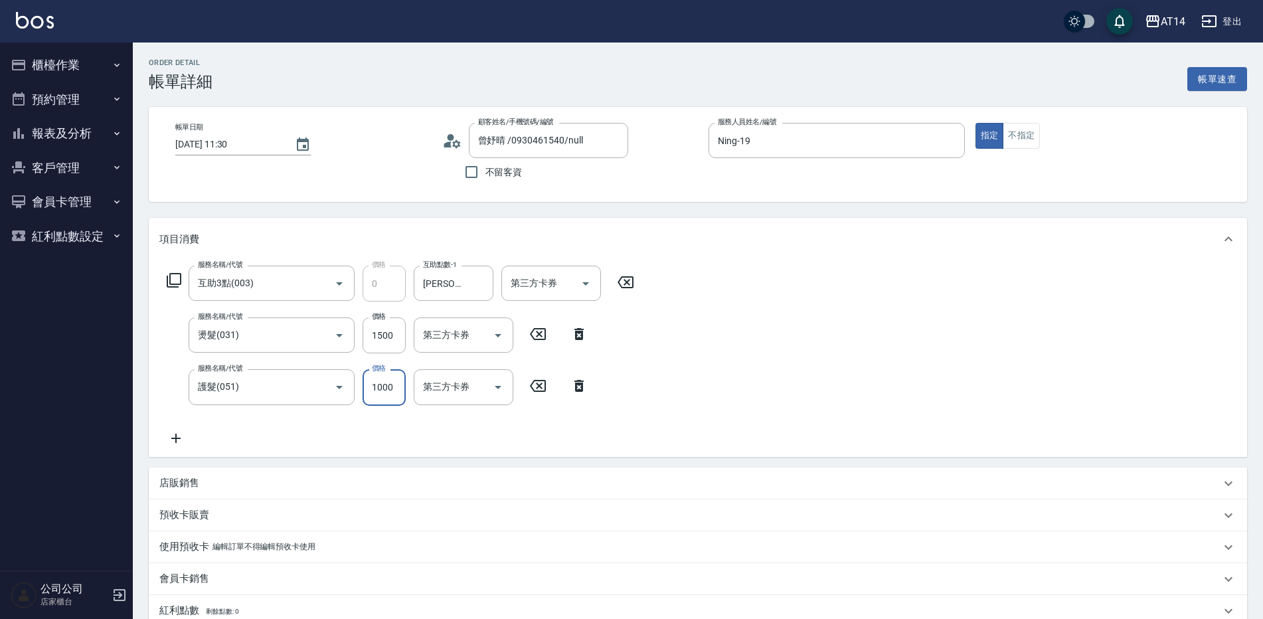
type input "1"
type input "3"
type input "1800"
type input "7"
type input "1800"
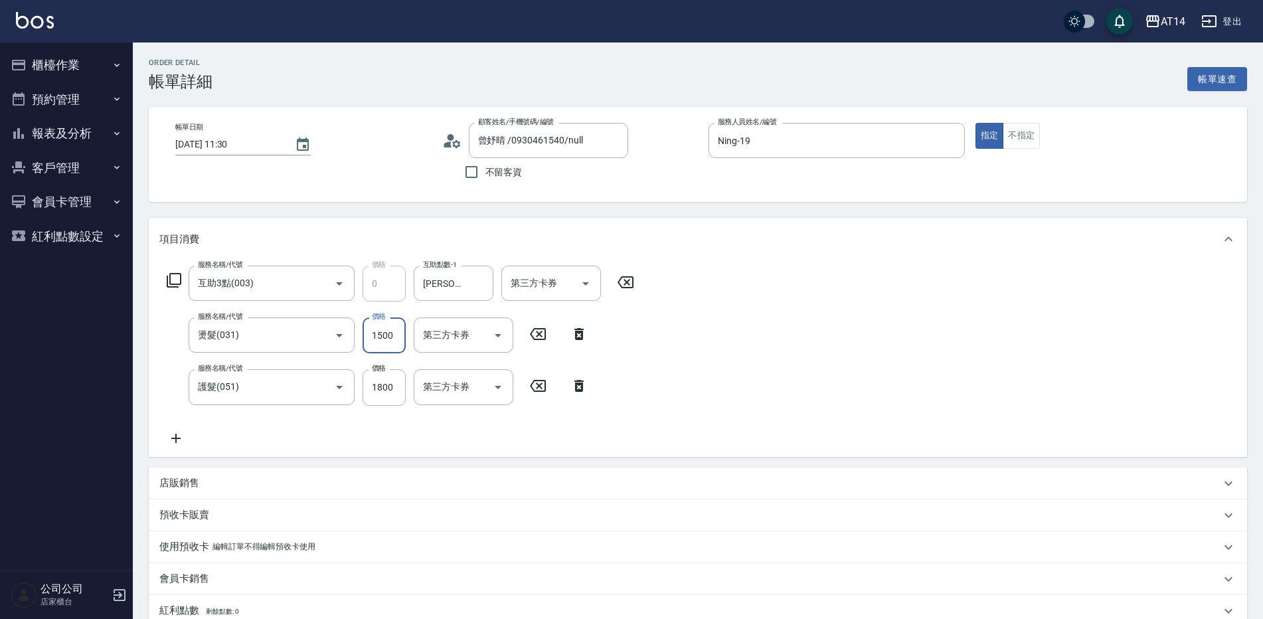
drag, startPoint x: 370, startPoint y: 338, endPoint x: 371, endPoint y: 349, distance: 10.6
click at [370, 338] on input "1500" at bounding box center [384, 335] width 43 height 36
type input "1"
type input "4"
type input "1299"
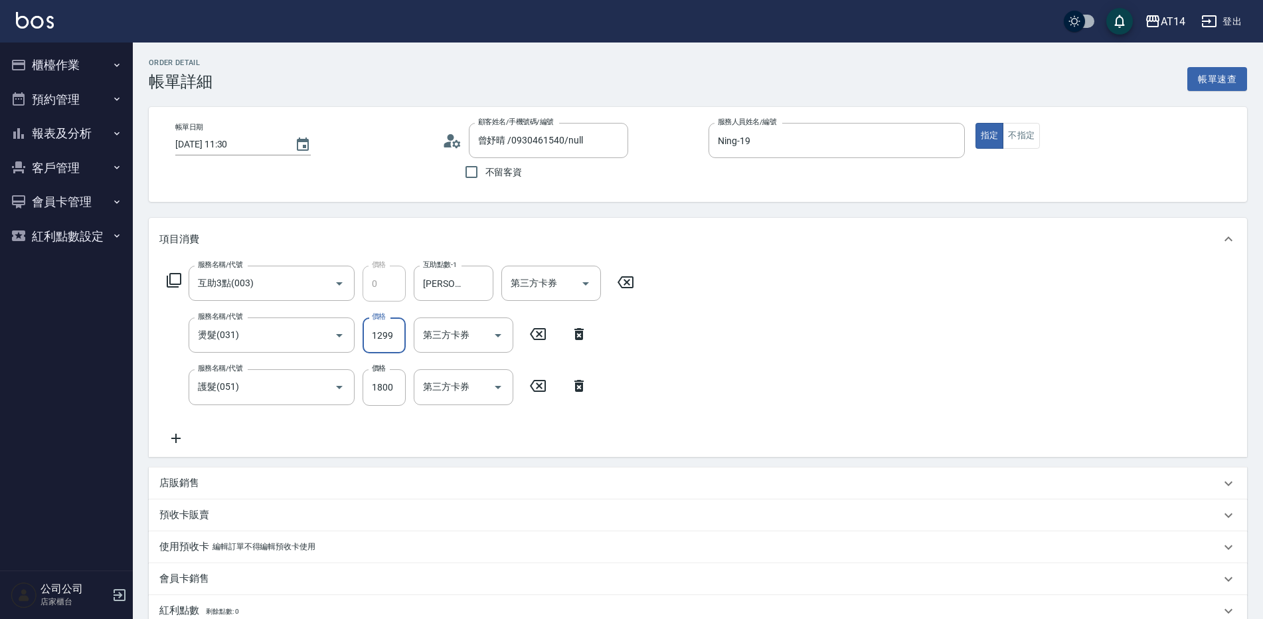
type input "6"
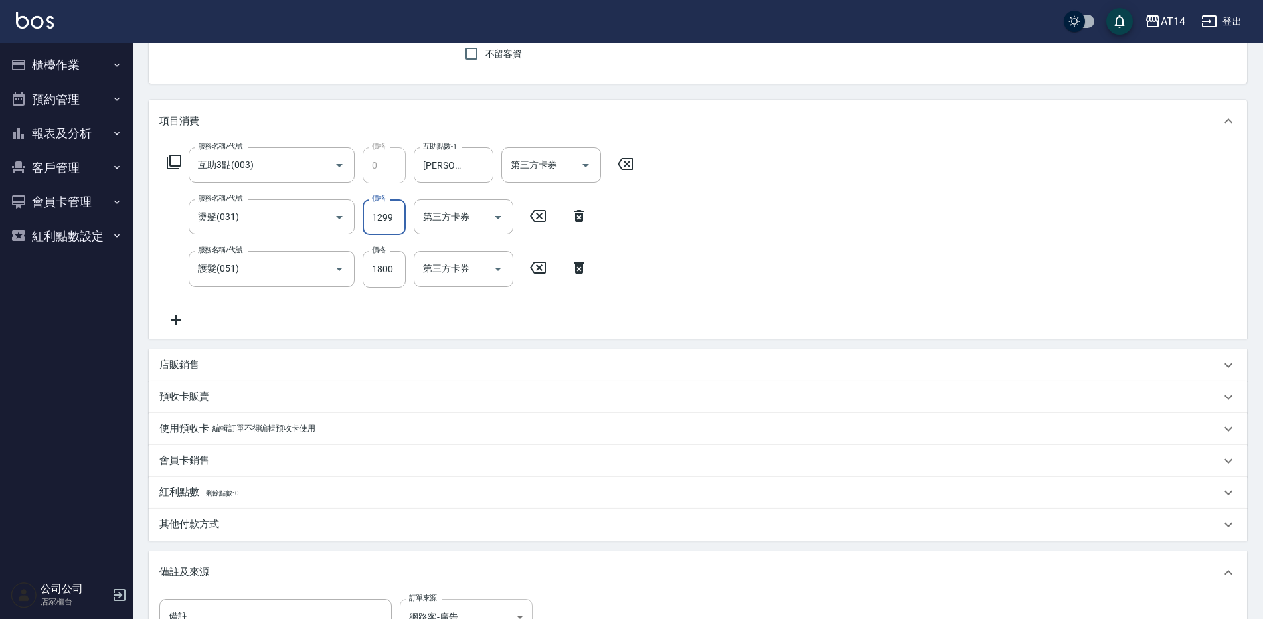
scroll to position [304, 0]
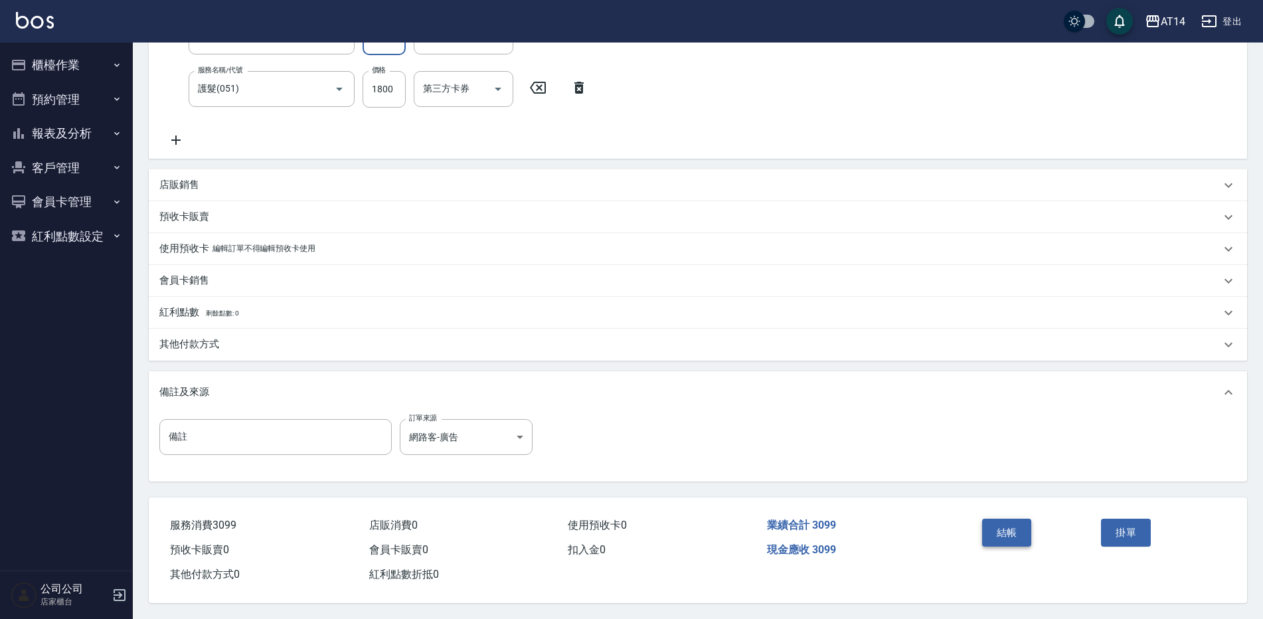
type input "1299"
click at [996, 526] on button "結帳" at bounding box center [1007, 533] width 50 height 28
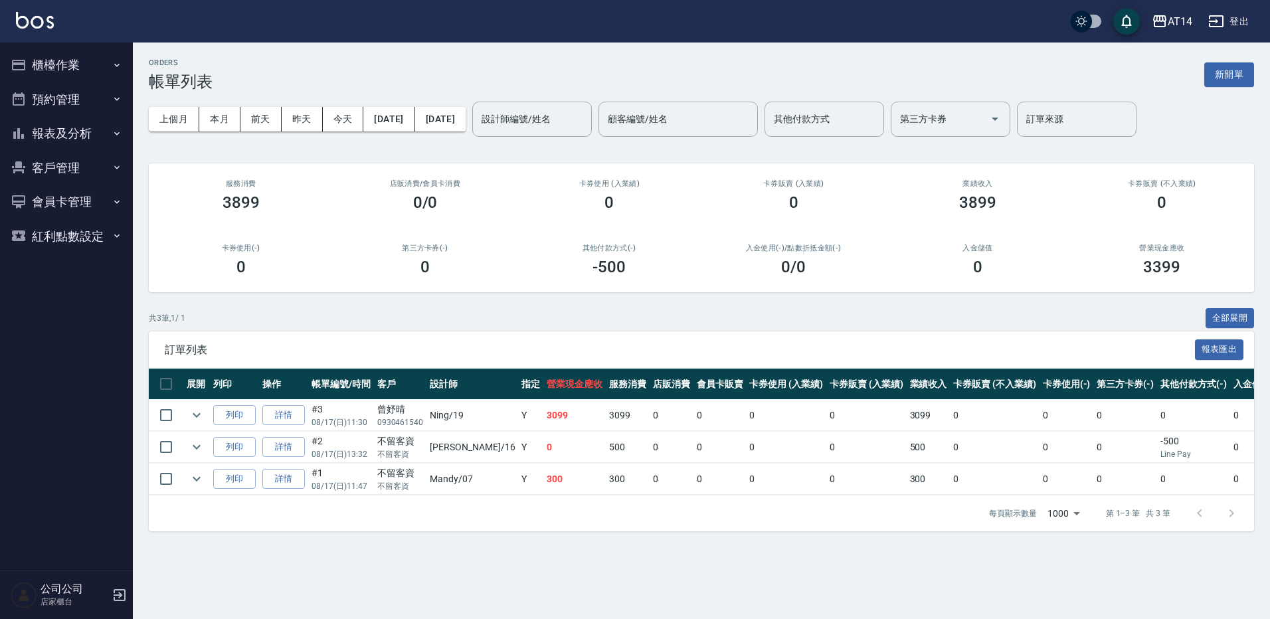
click at [79, 78] on button "櫃檯作業" at bounding box center [66, 65] width 122 height 35
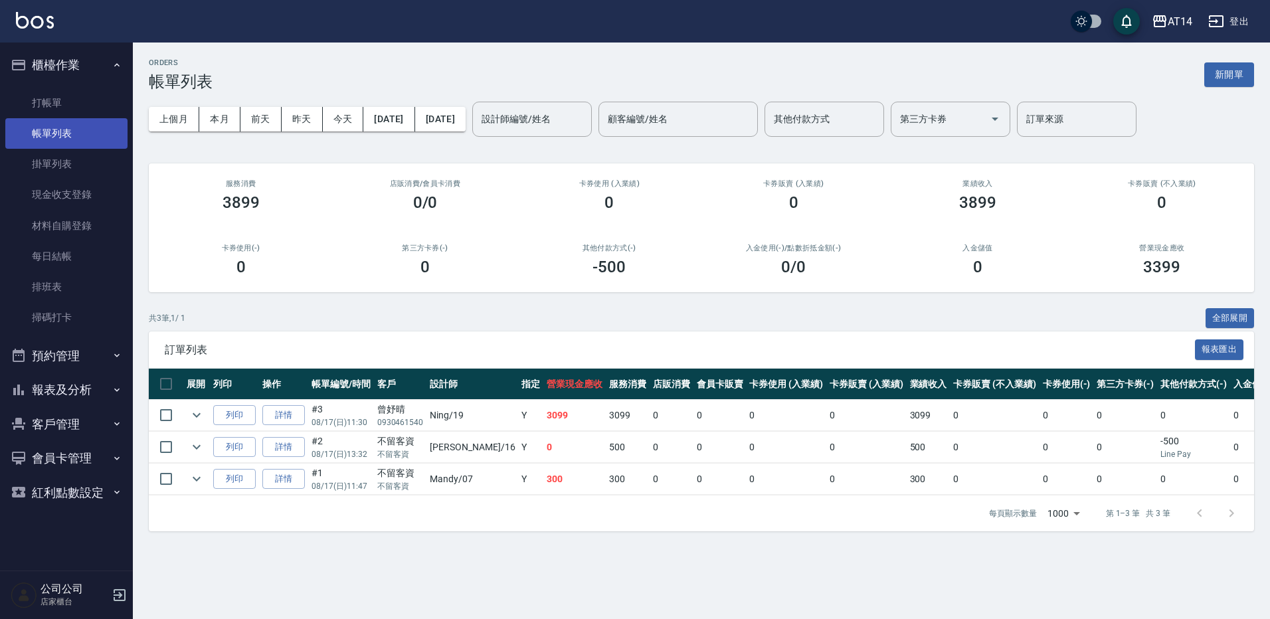
click at [98, 126] on link "帳單列表" at bounding box center [66, 133] width 122 height 31
click at [116, 108] on link "打帳單" at bounding box center [66, 103] width 122 height 31
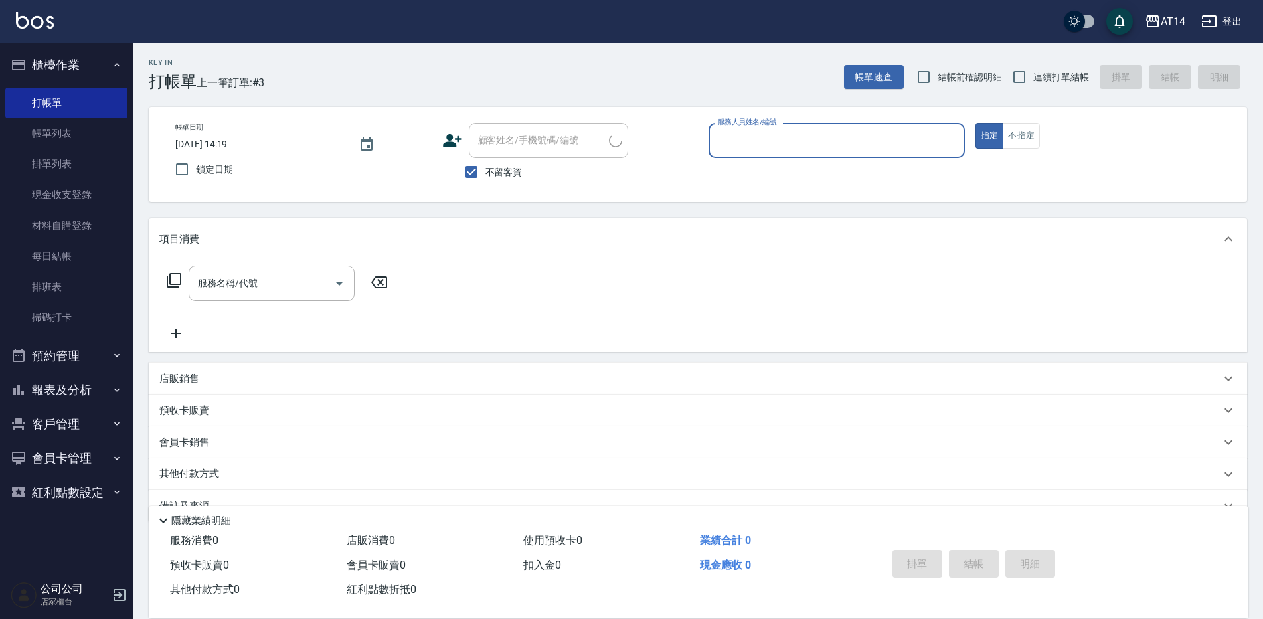
click at [759, 141] on input "服務人員姓名/編號" at bounding box center [837, 140] width 244 height 23
type input "Dora-15"
type button "true"
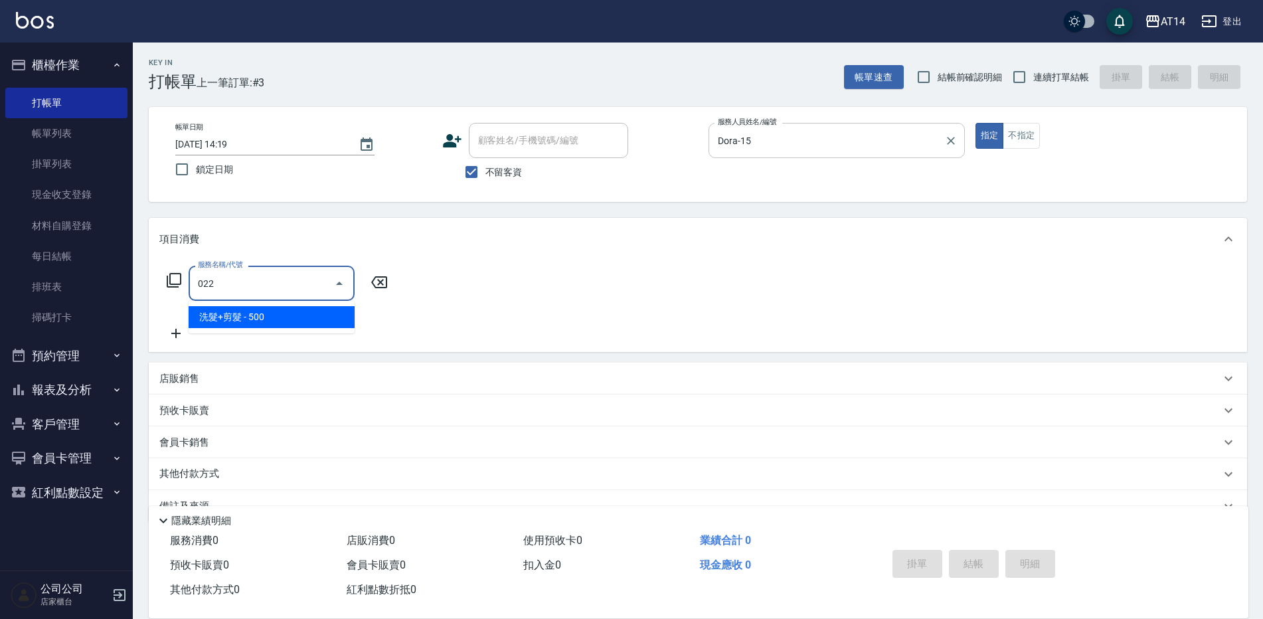
type input "洗髮+剪髮(022)"
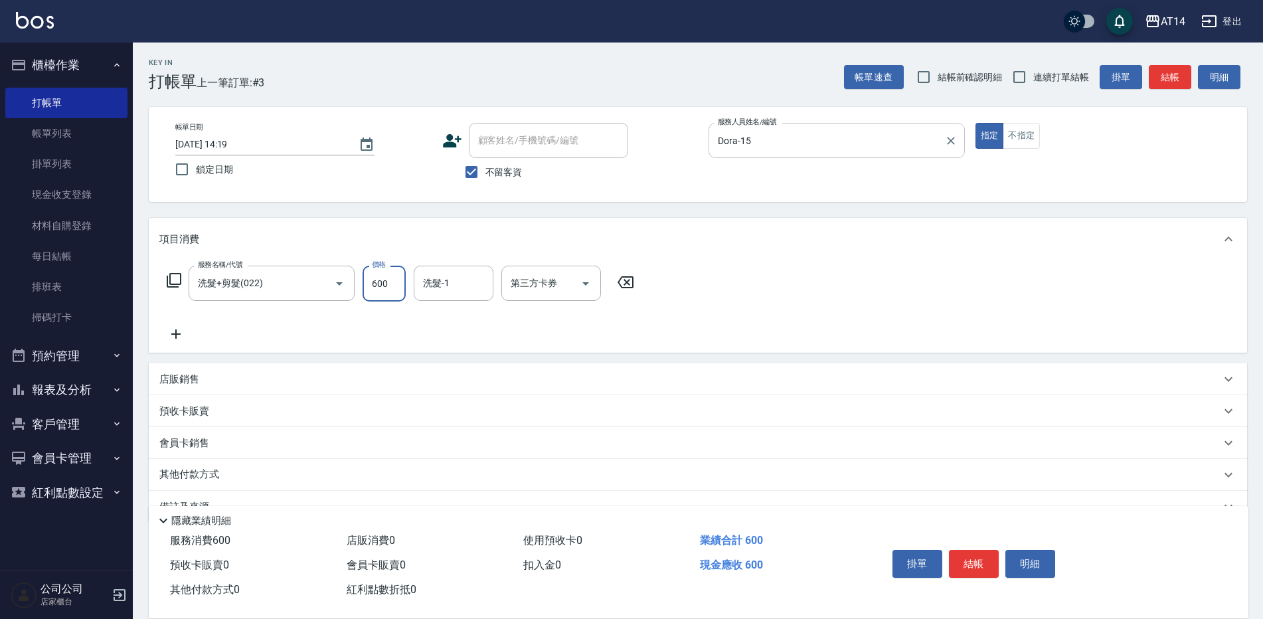
type input "600"
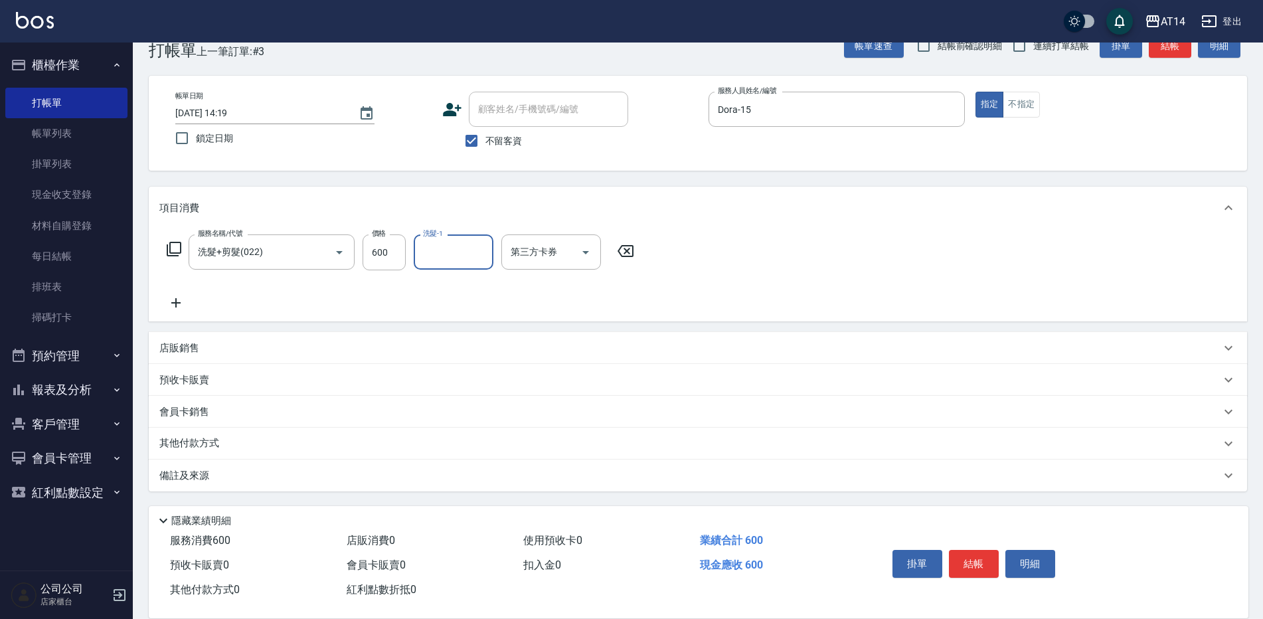
click at [394, 478] on div "備註及來源" at bounding box center [689, 476] width 1061 height 14
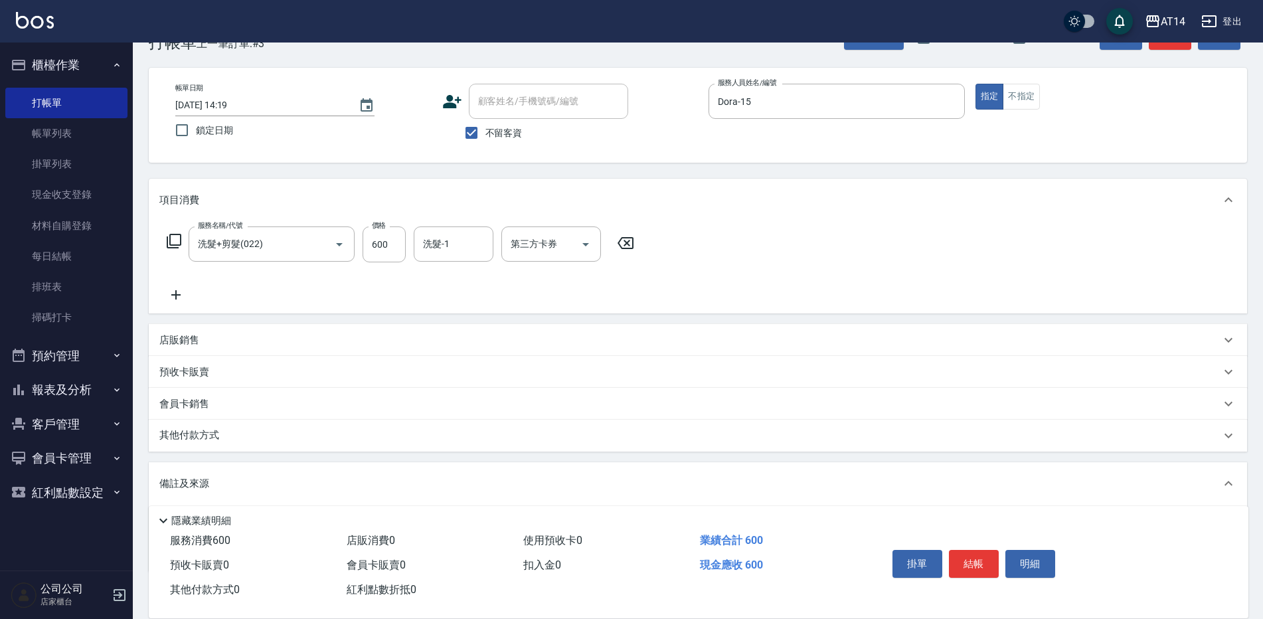
scroll to position [113, 0]
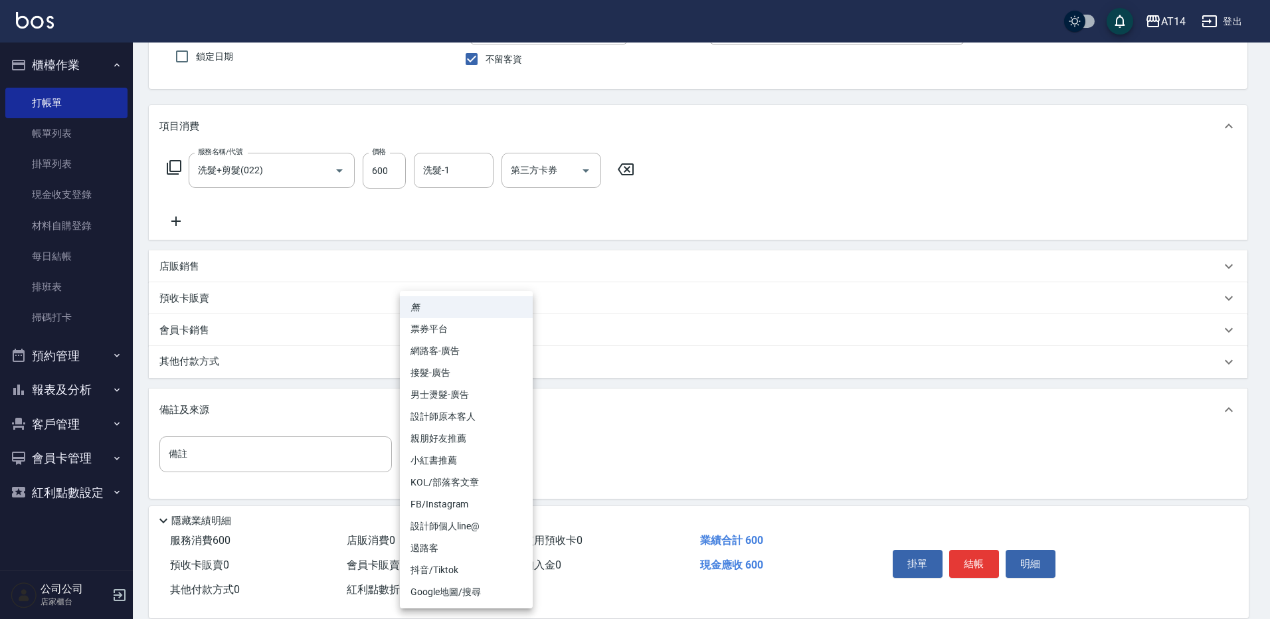
click at [474, 451] on body "AT14 登出 櫃檯作業 打帳單 帳單列表 掛單列表 現金收支登錄 材料自購登錄 每日結帳 排班表 掃碼打卡 預約管理 預約管理 單日預約紀錄 單週預約紀錄 …" at bounding box center [635, 256] width 1270 height 739
click at [495, 406] on li "設計師原本客人" at bounding box center [466, 417] width 133 height 22
type input "設計師原本客人"
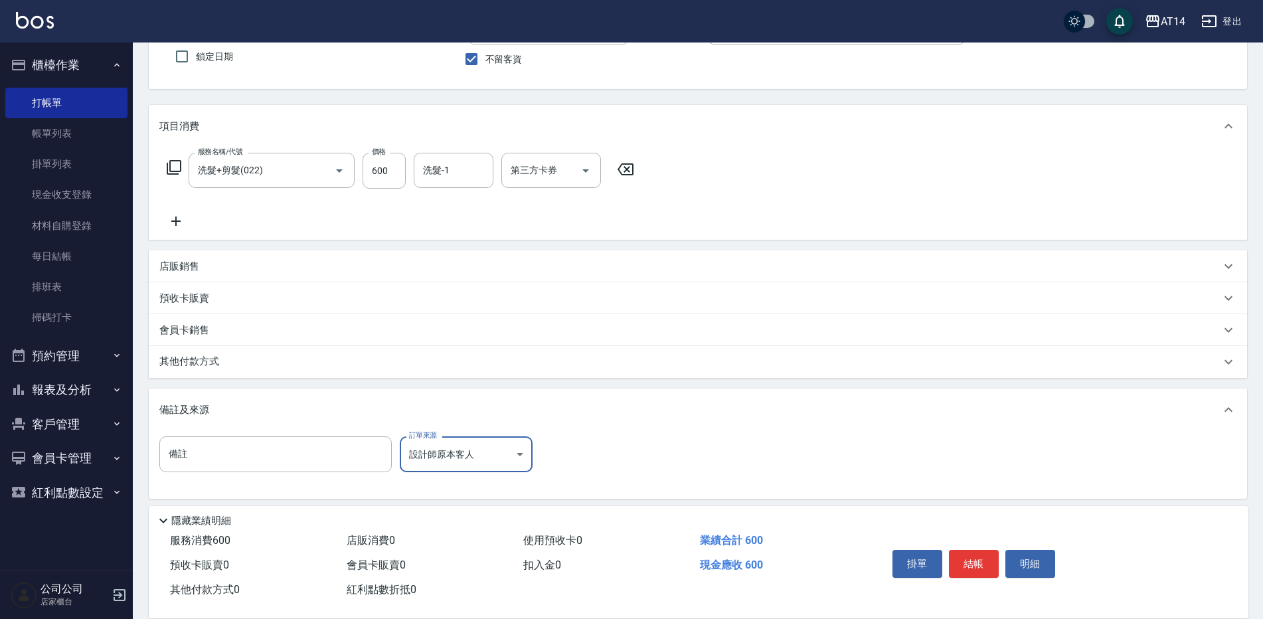
click at [981, 557] on button "結帳" at bounding box center [974, 564] width 50 height 28
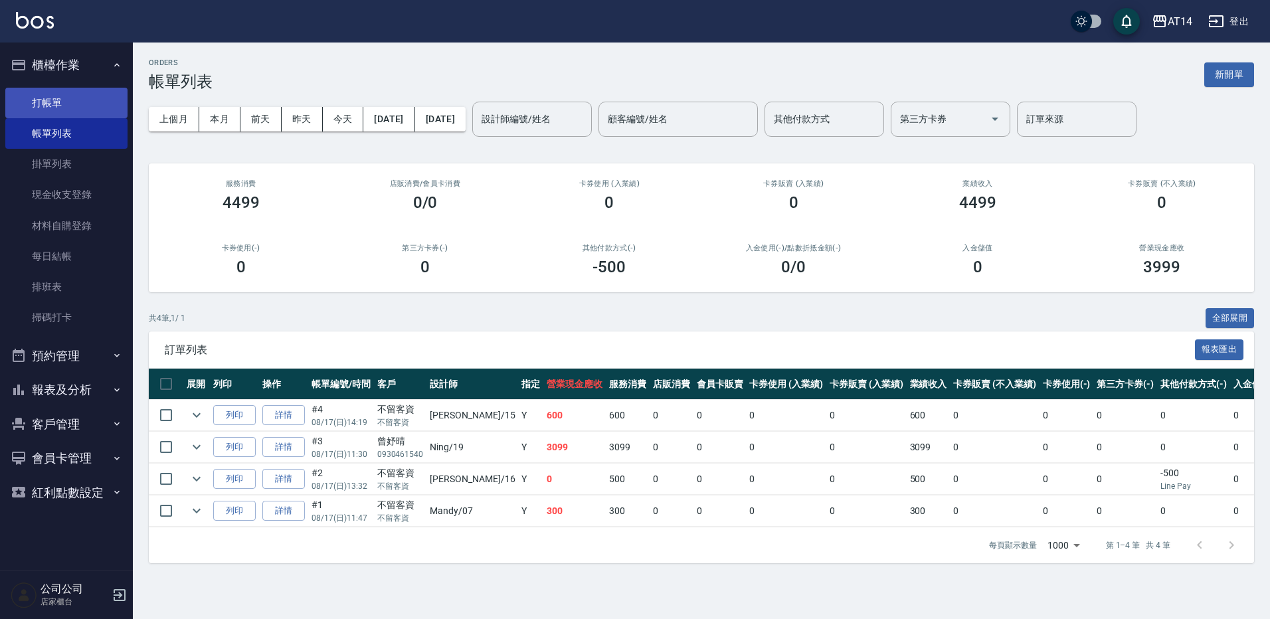
click at [73, 104] on link "打帳單" at bounding box center [66, 103] width 122 height 31
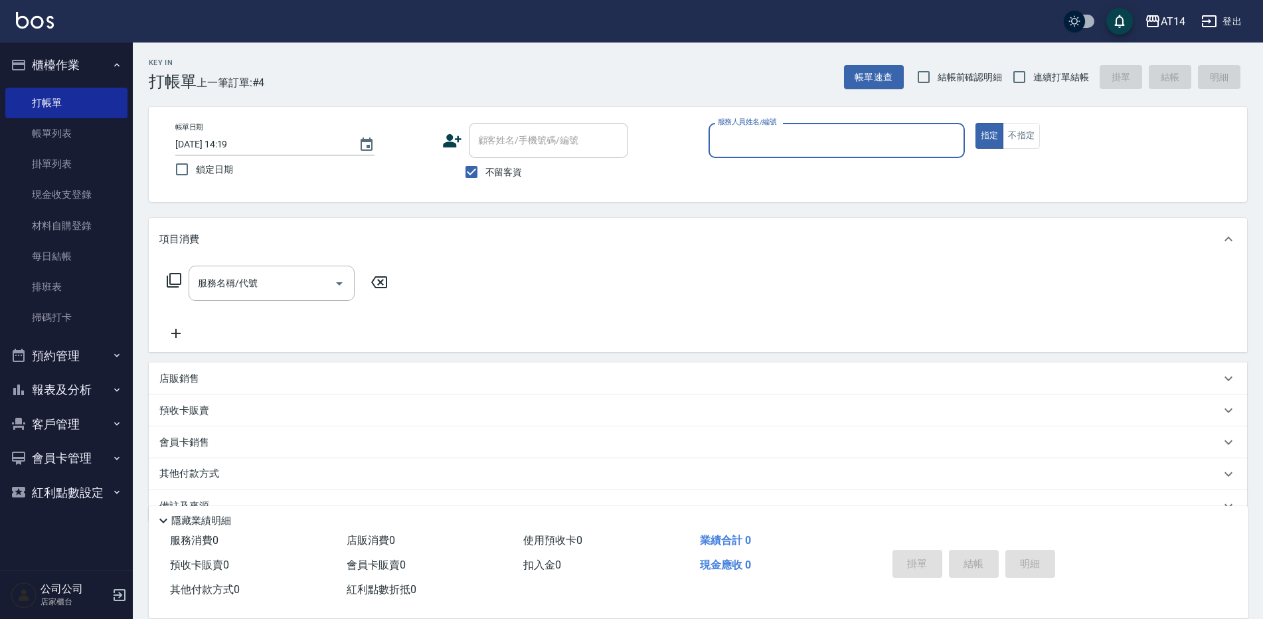
click at [1049, 68] on label "連續打單結帳" at bounding box center [1047, 77] width 84 height 28
click at [1033, 68] on input "連續打單結帳" at bounding box center [1019, 77] width 28 height 28
checkbox input "true"
click at [920, 152] on input "服務人員姓名/編號" at bounding box center [837, 140] width 244 height 23
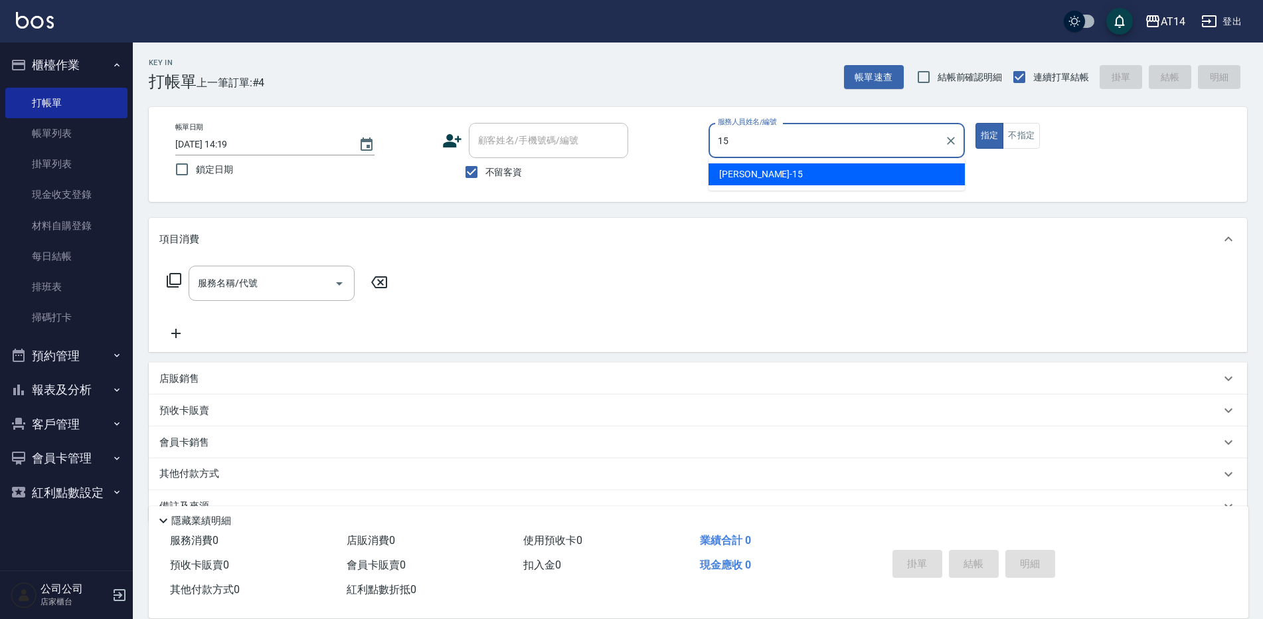
type input "Dora-15"
type button "true"
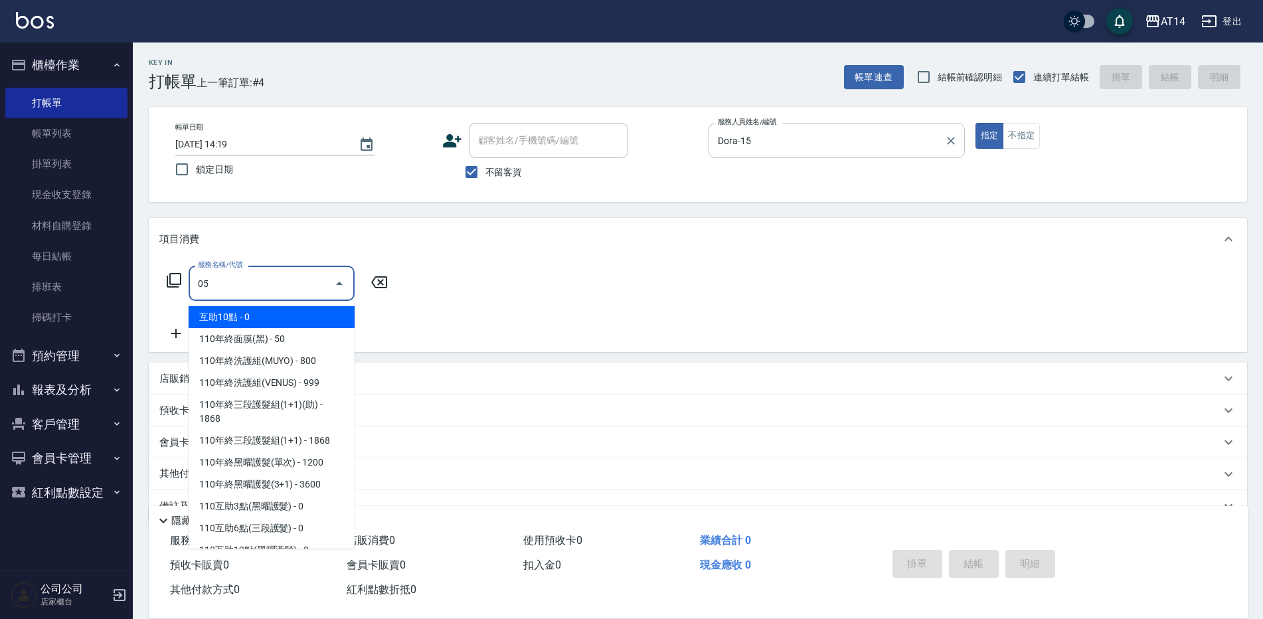
type input "052"
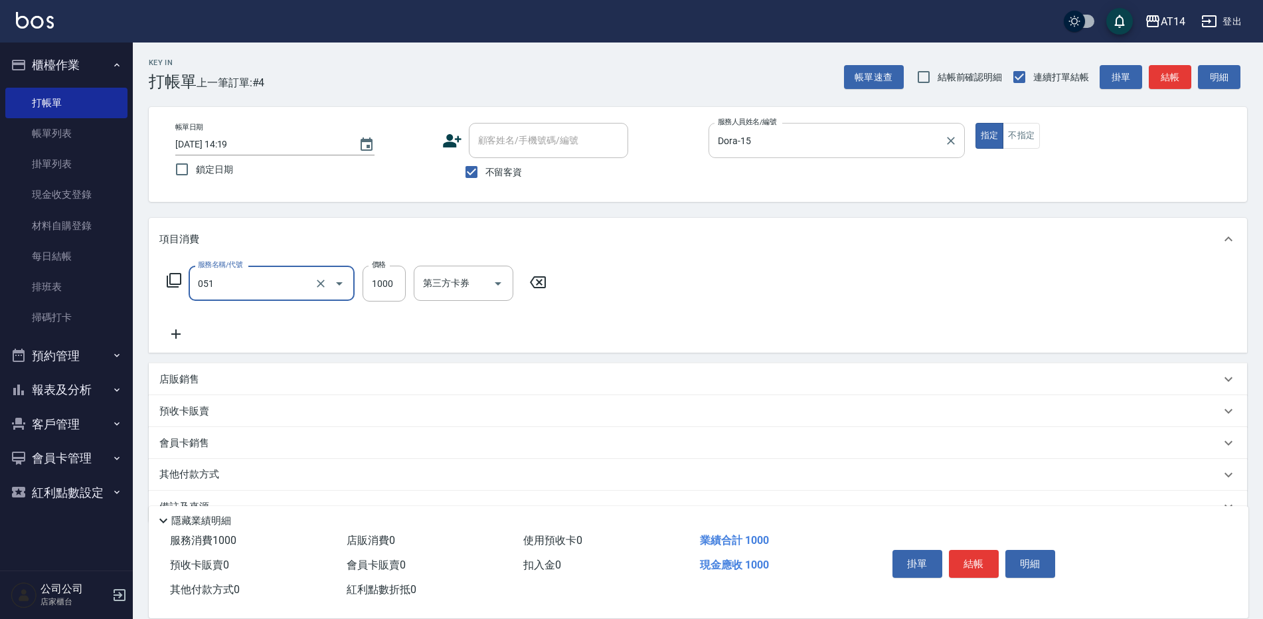
type input "護髮(051)"
type input "2000"
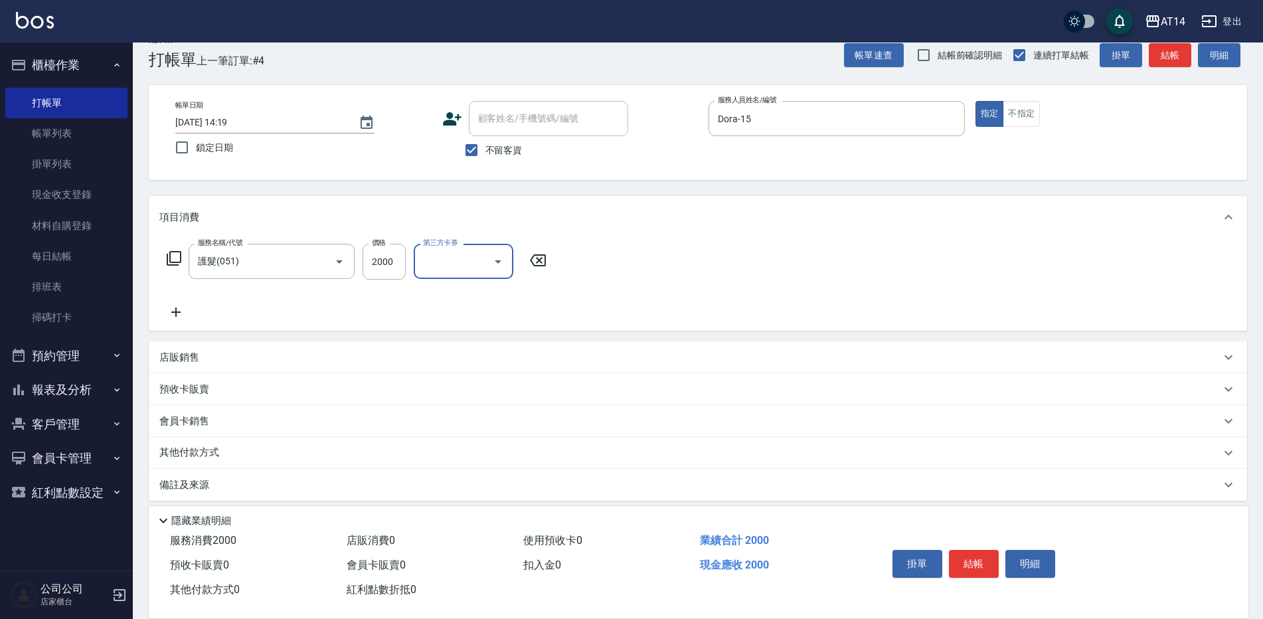
scroll to position [31, 0]
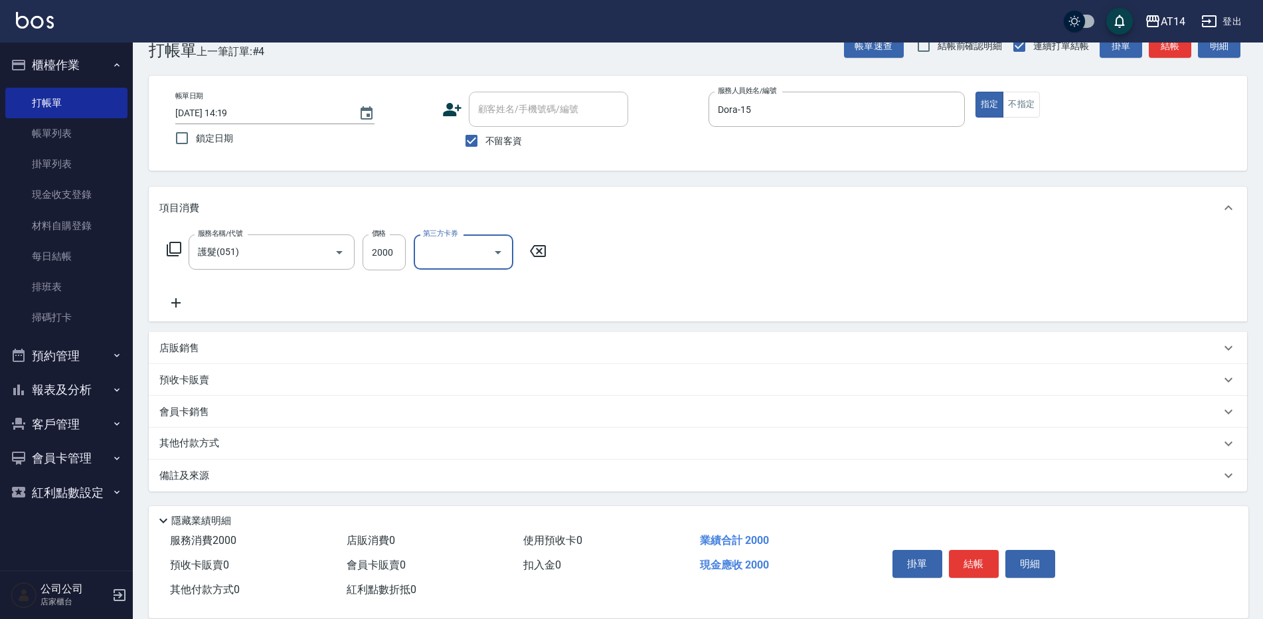
click at [176, 302] on icon at bounding box center [175, 302] width 9 height 9
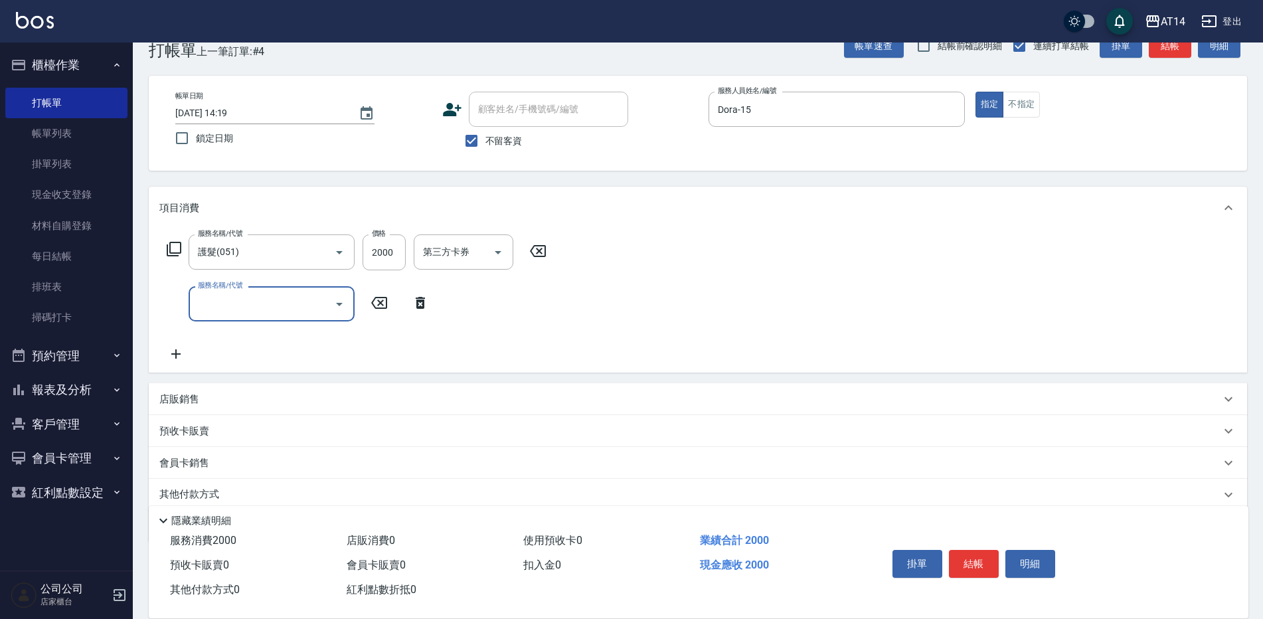
click at [271, 307] on input "服務名稱/代號" at bounding box center [262, 303] width 134 height 23
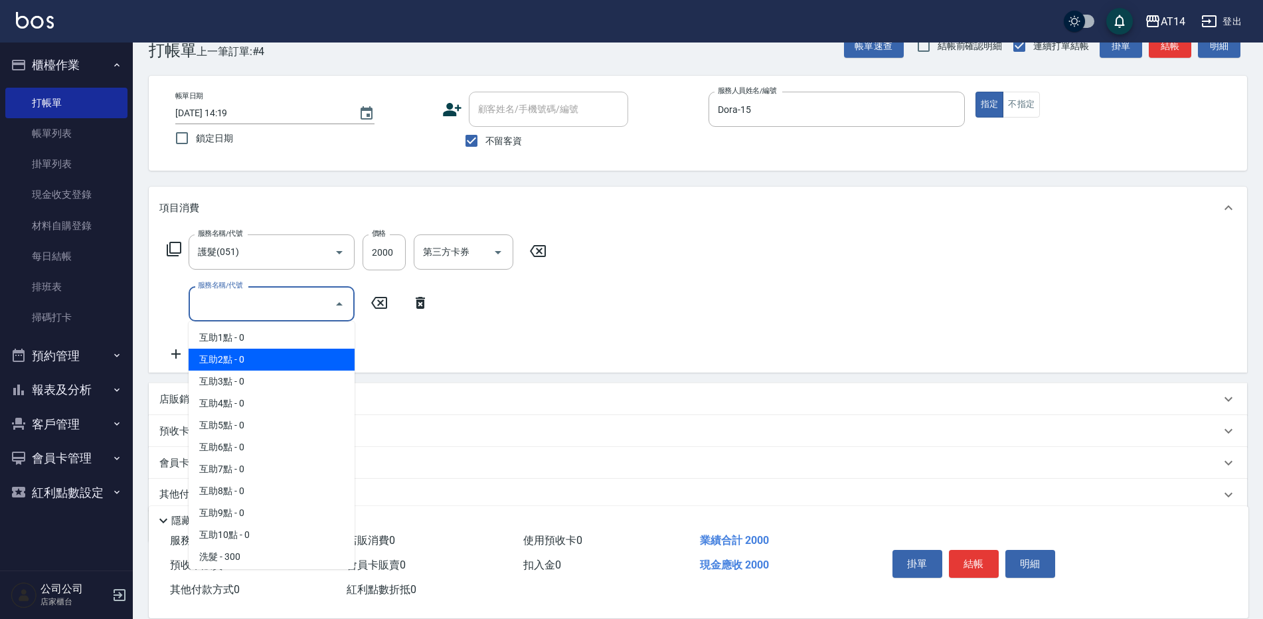
click at [264, 363] on span "互助2點 - 0" at bounding box center [272, 360] width 166 height 22
type input "互助2點(002)"
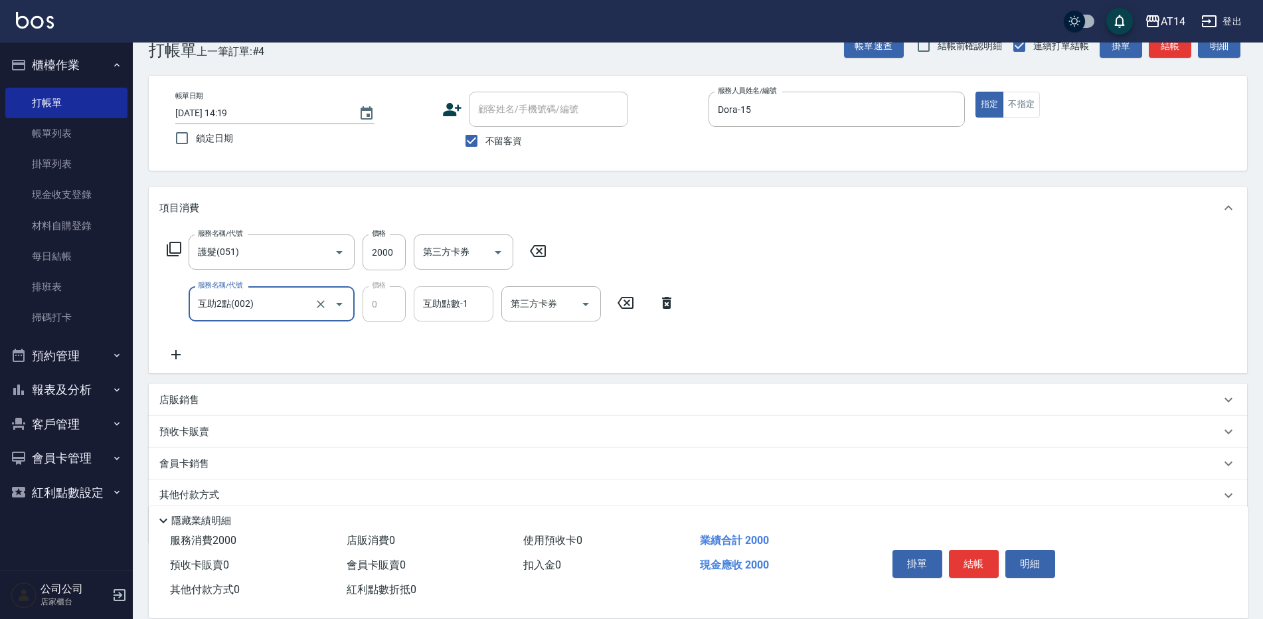
click at [466, 292] on div "互助點數-1" at bounding box center [454, 303] width 80 height 35
type input "Eric-20"
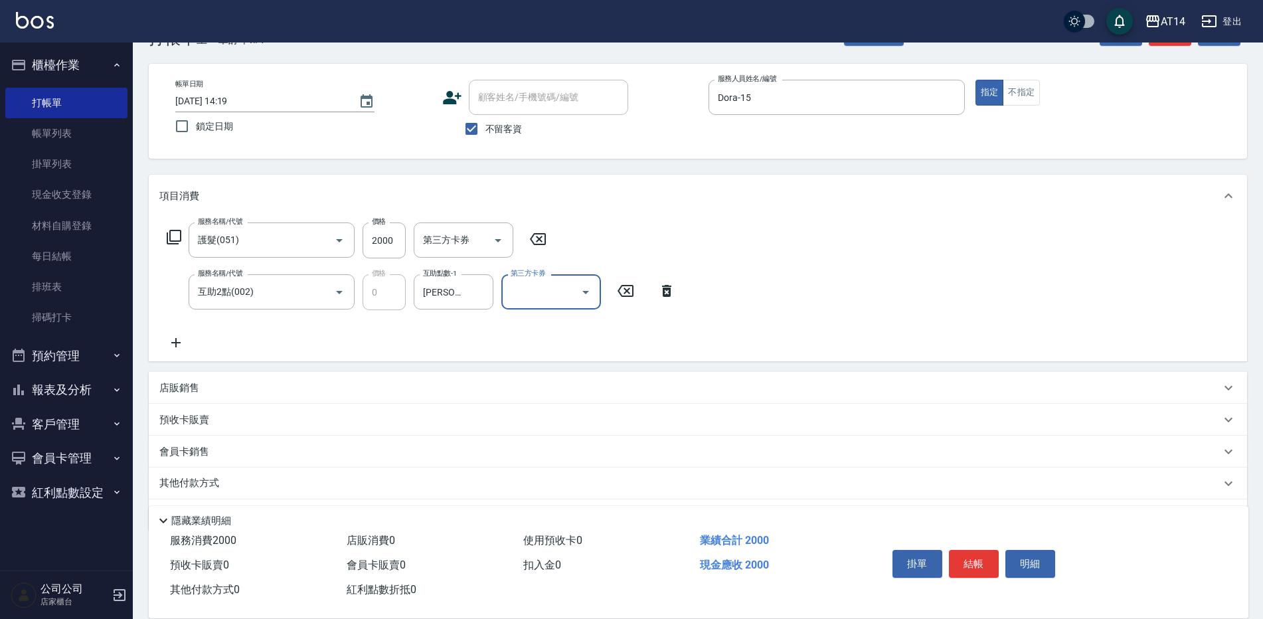
scroll to position [83, 0]
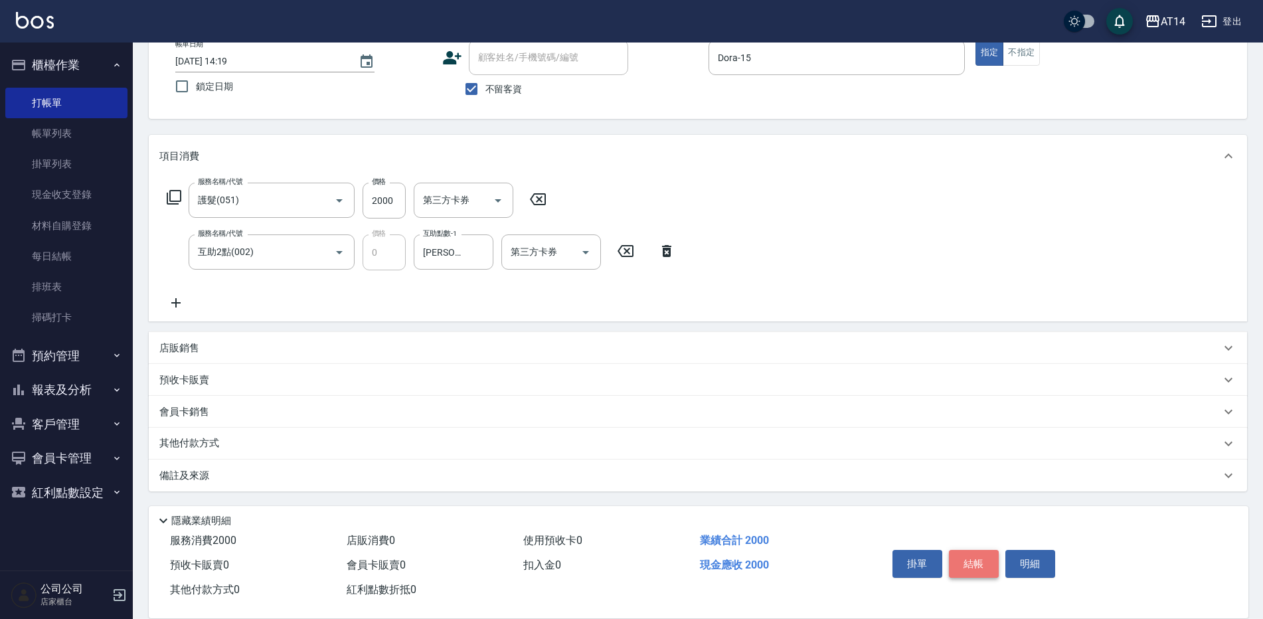
click at [965, 564] on button "結帳" at bounding box center [974, 564] width 50 height 28
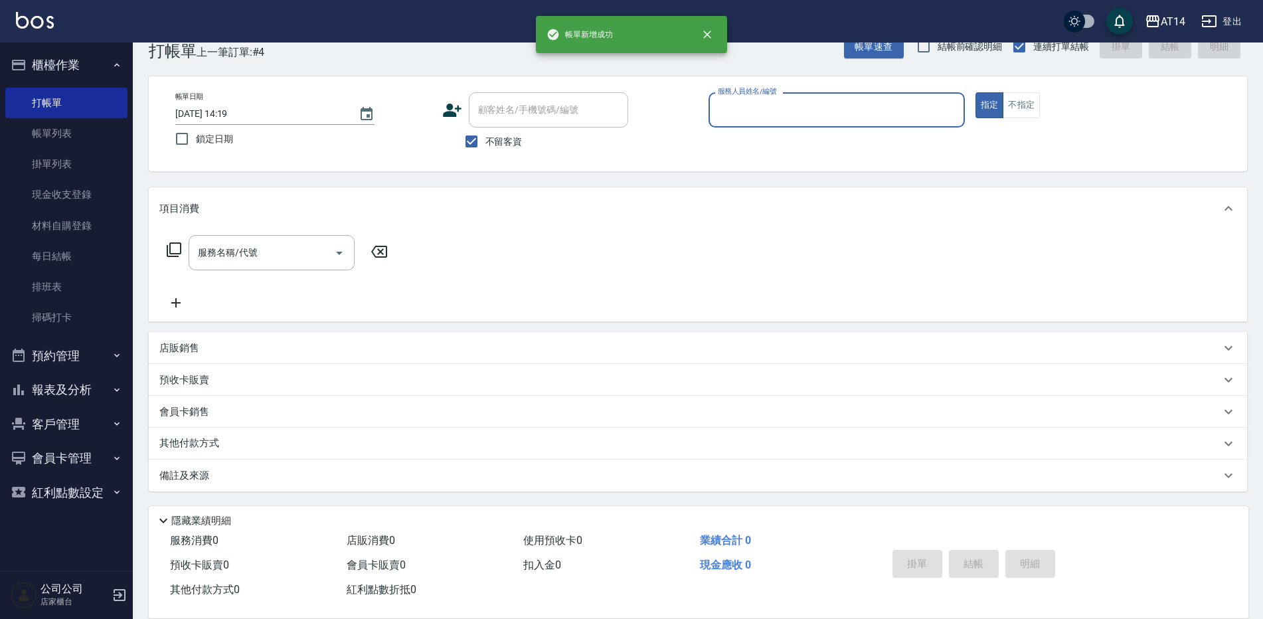
scroll to position [31, 0]
